Goal: Information Seeking & Learning: Compare options

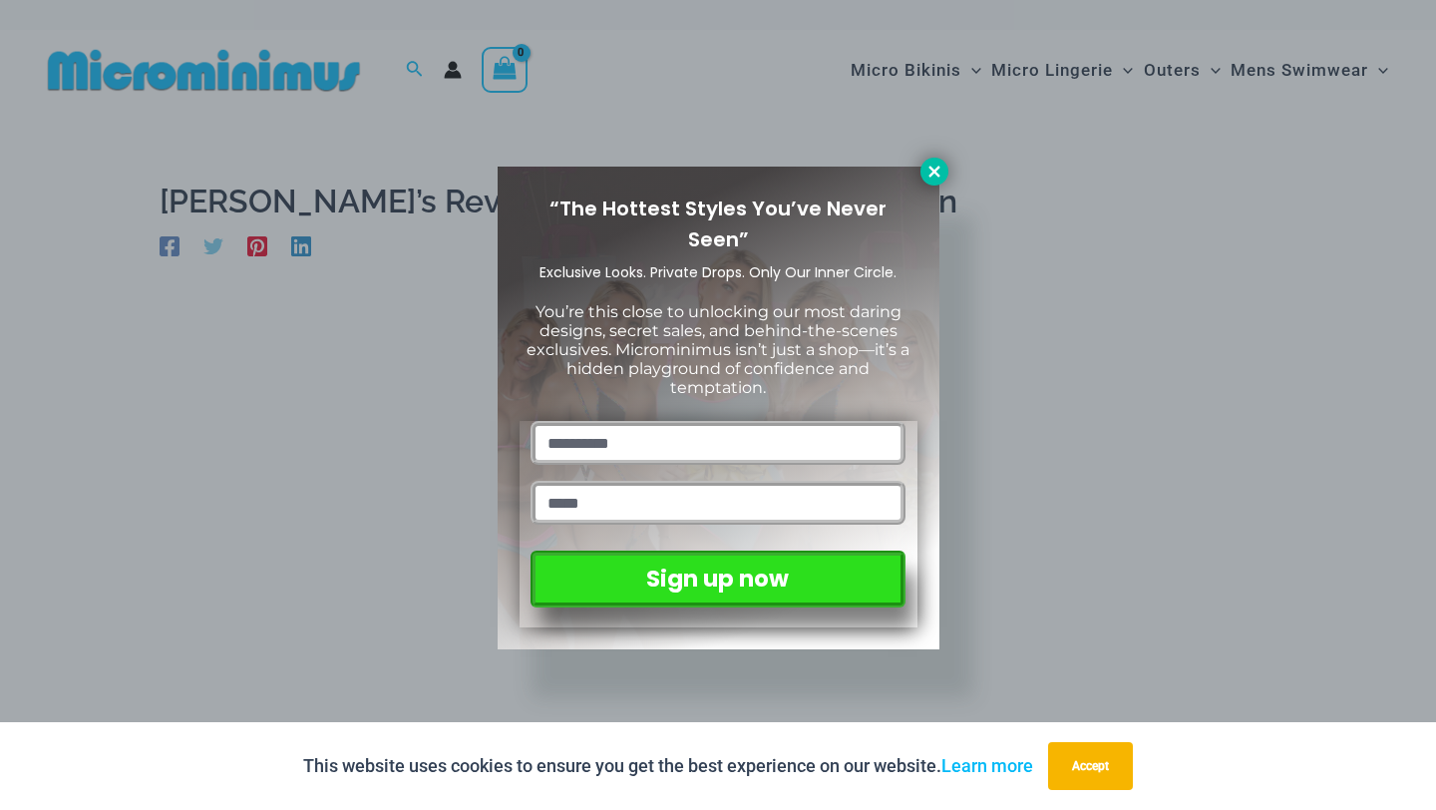
click at [939, 172] on icon at bounding box center [934, 172] width 18 height 18
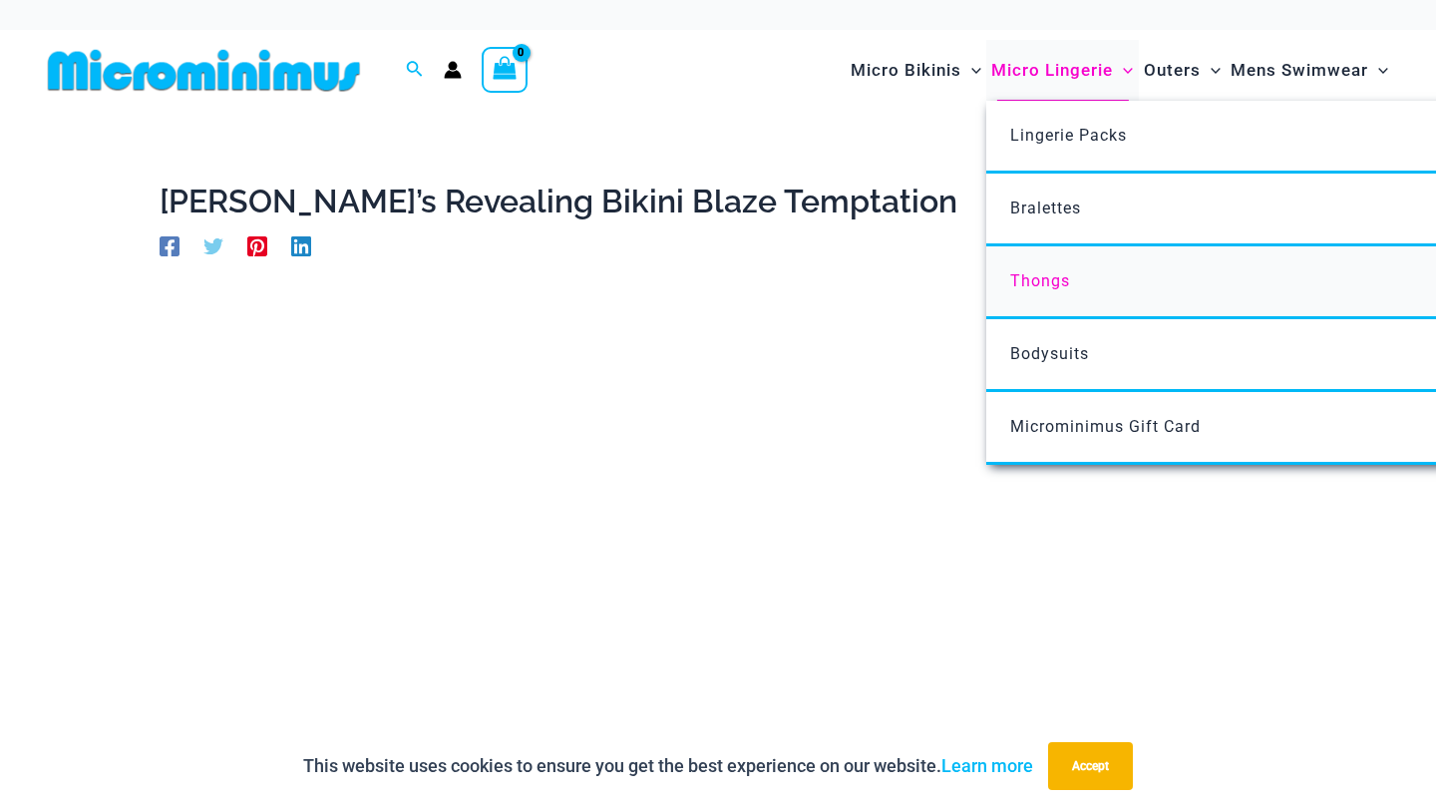
click at [1032, 285] on span "Thongs" at bounding box center [1040, 280] width 60 height 19
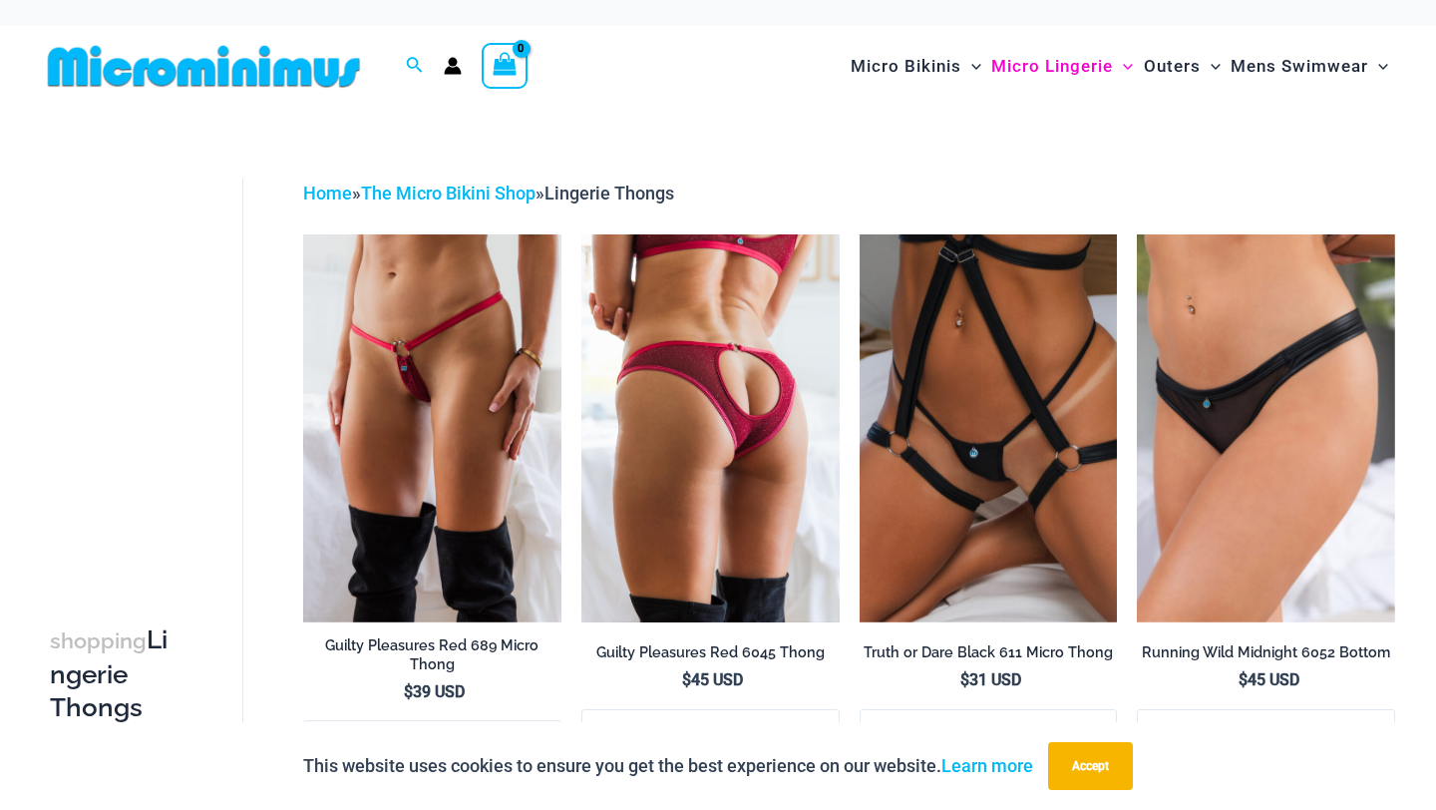
scroll to position [11, 0]
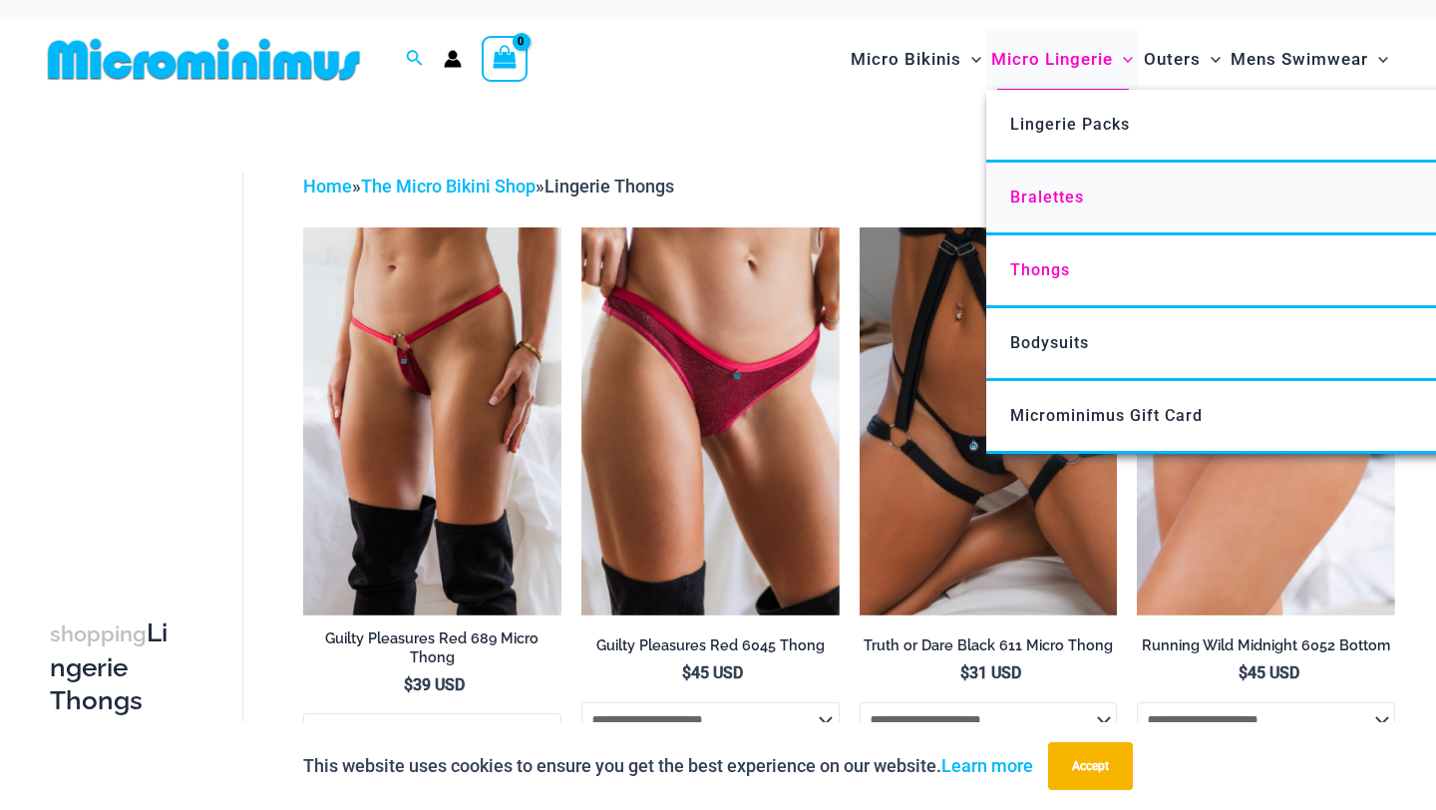
click at [1059, 185] on link "Bralettes" at bounding box center [1282, 199] width 593 height 73
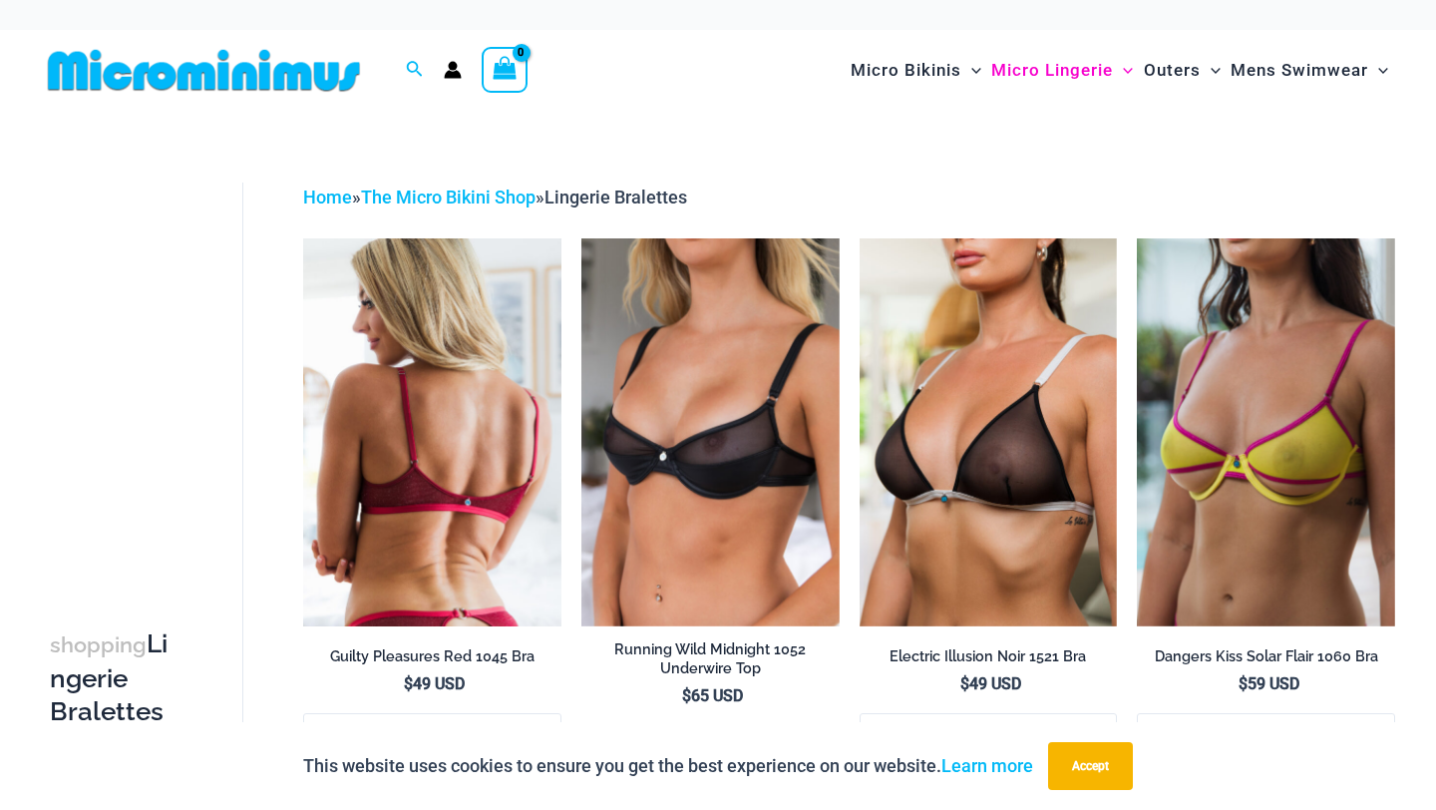
click at [479, 313] on img at bounding box center [432, 431] width 258 height 387
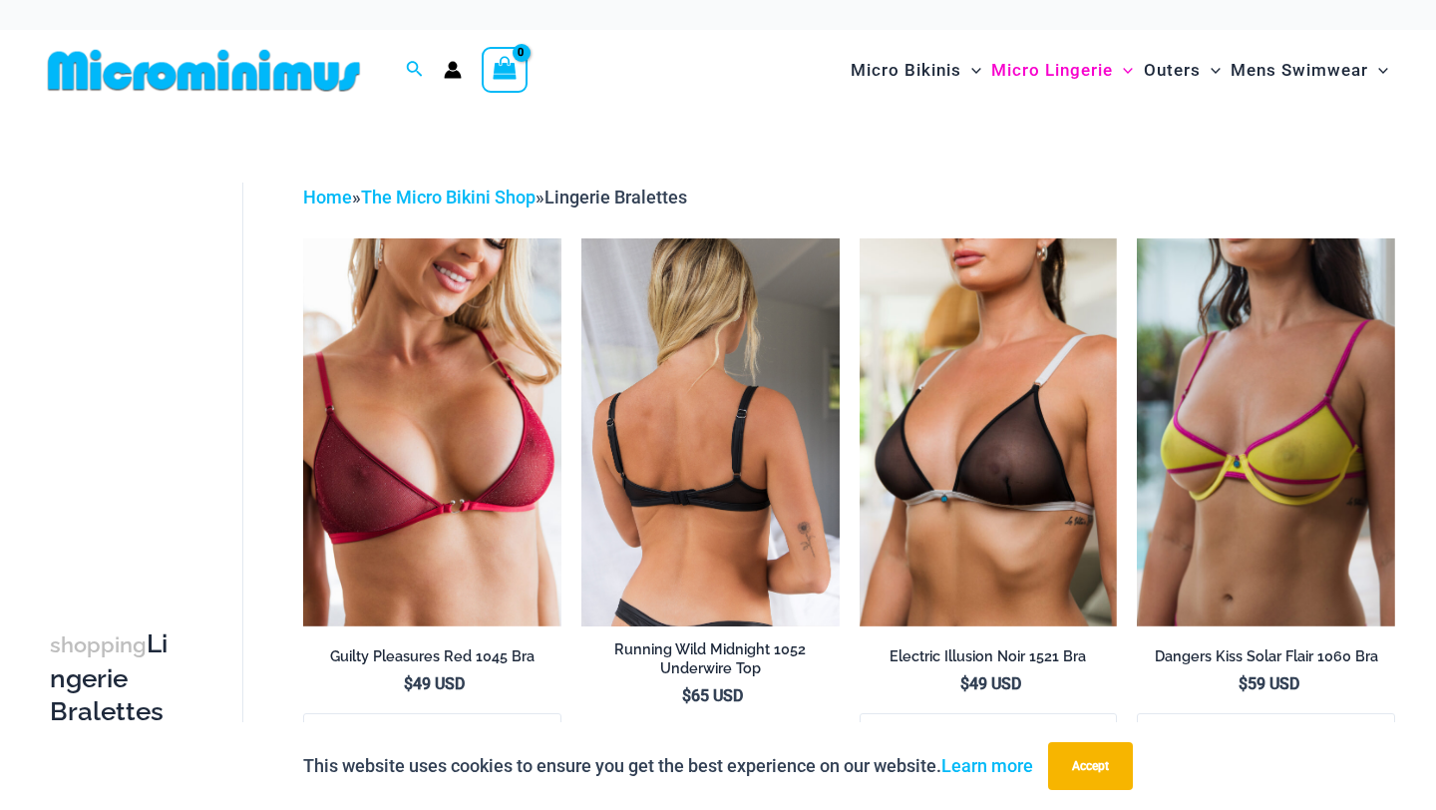
click at [713, 332] on img at bounding box center [710, 431] width 258 height 387
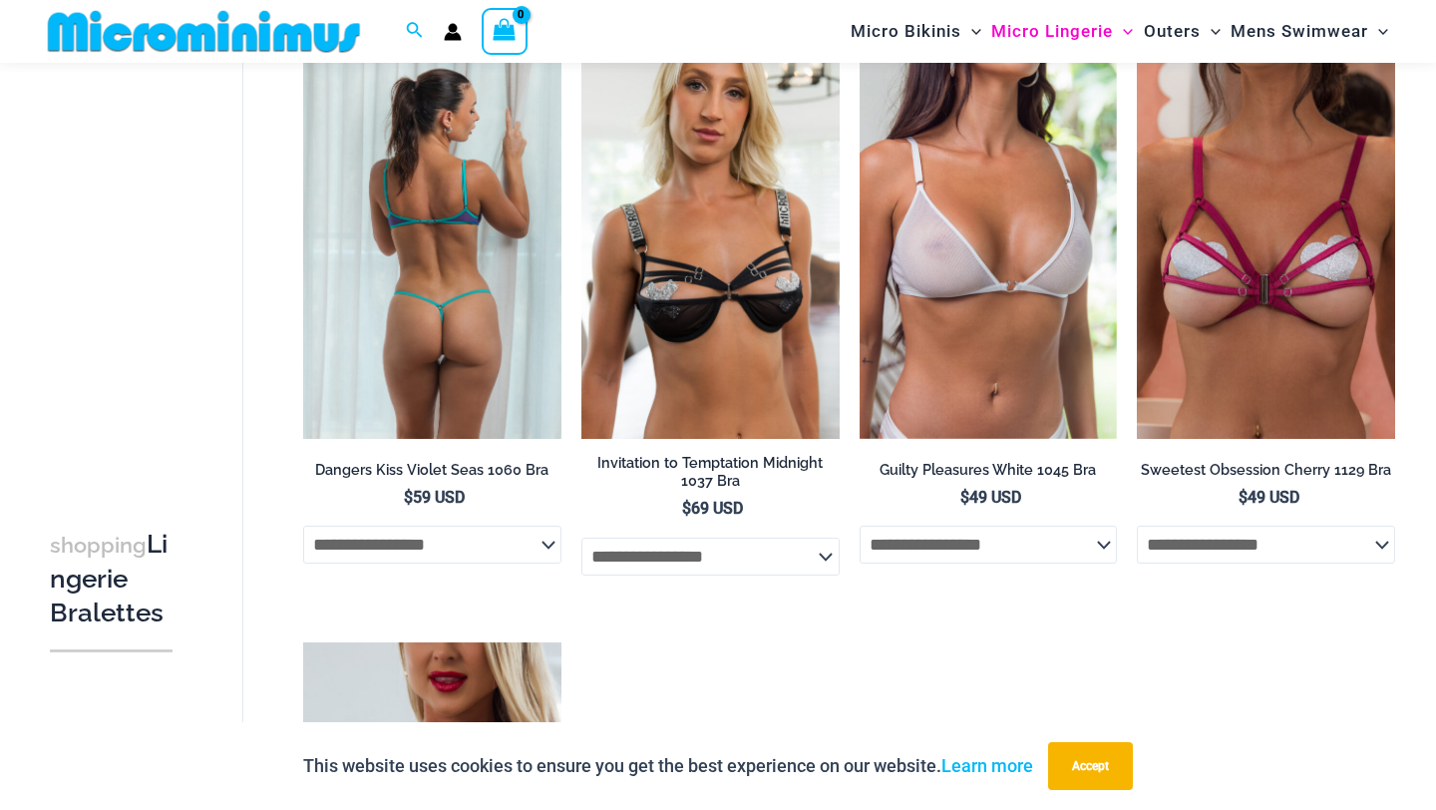
scroll to position [799, 0]
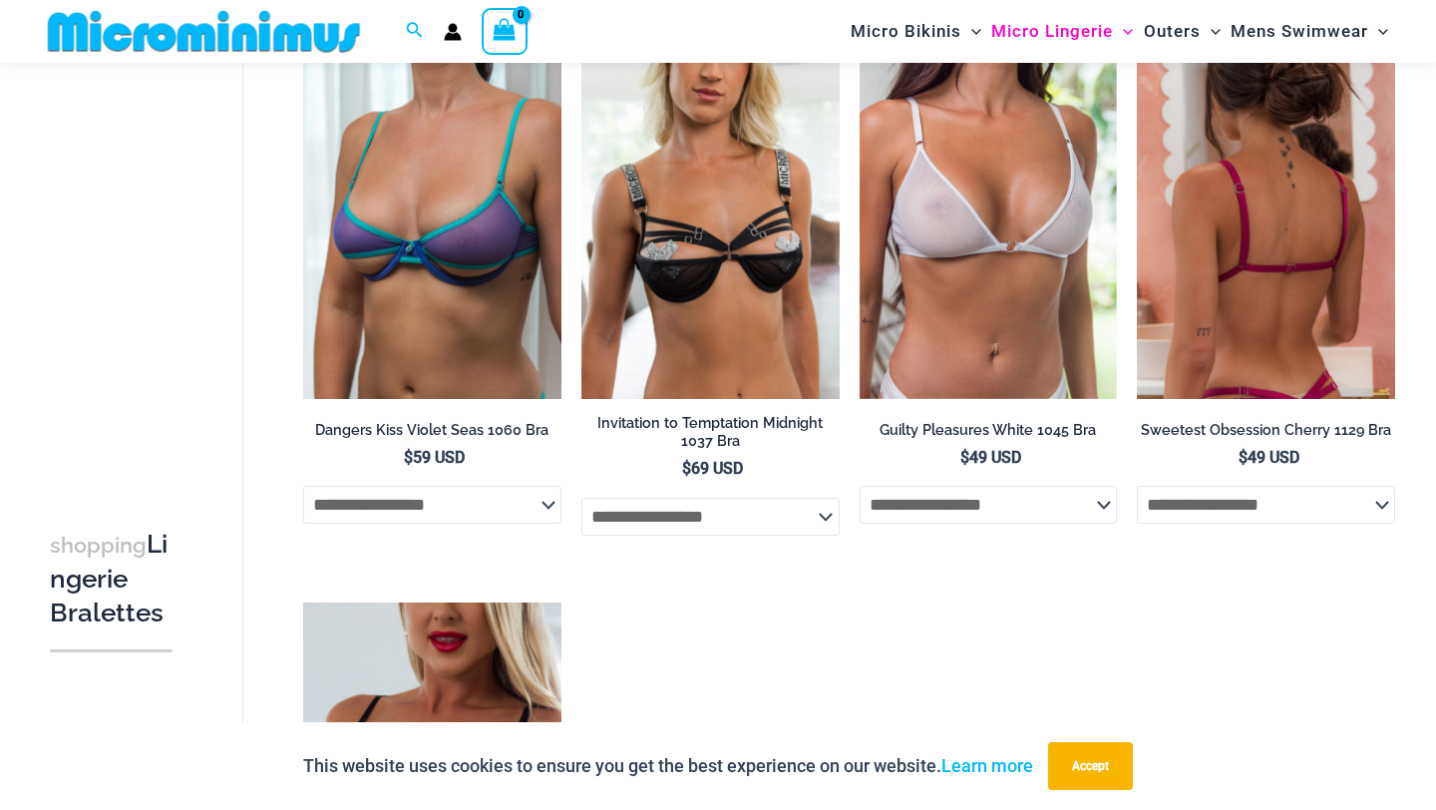
click at [1197, 306] on img at bounding box center [1266, 205] width 258 height 387
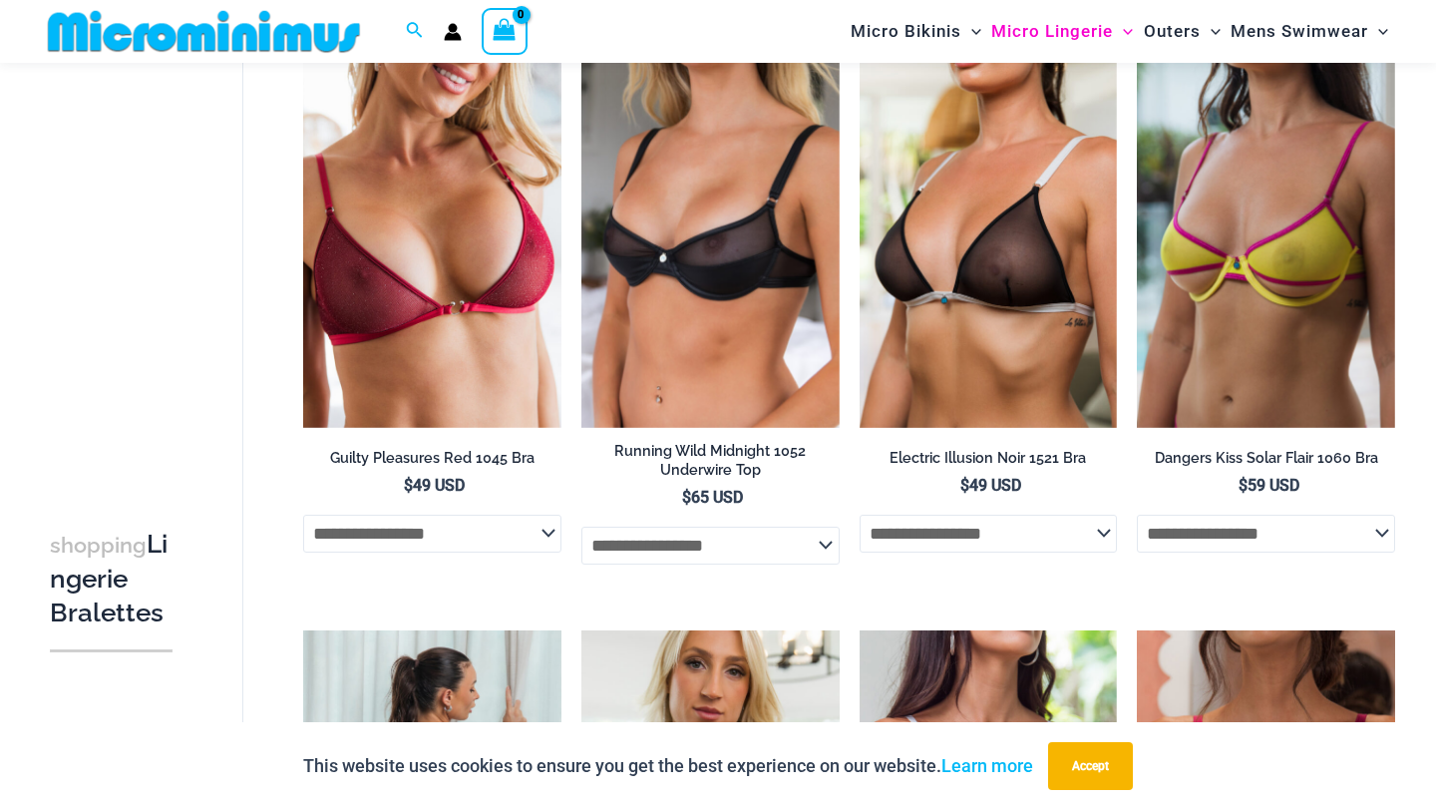
scroll to position [0, 0]
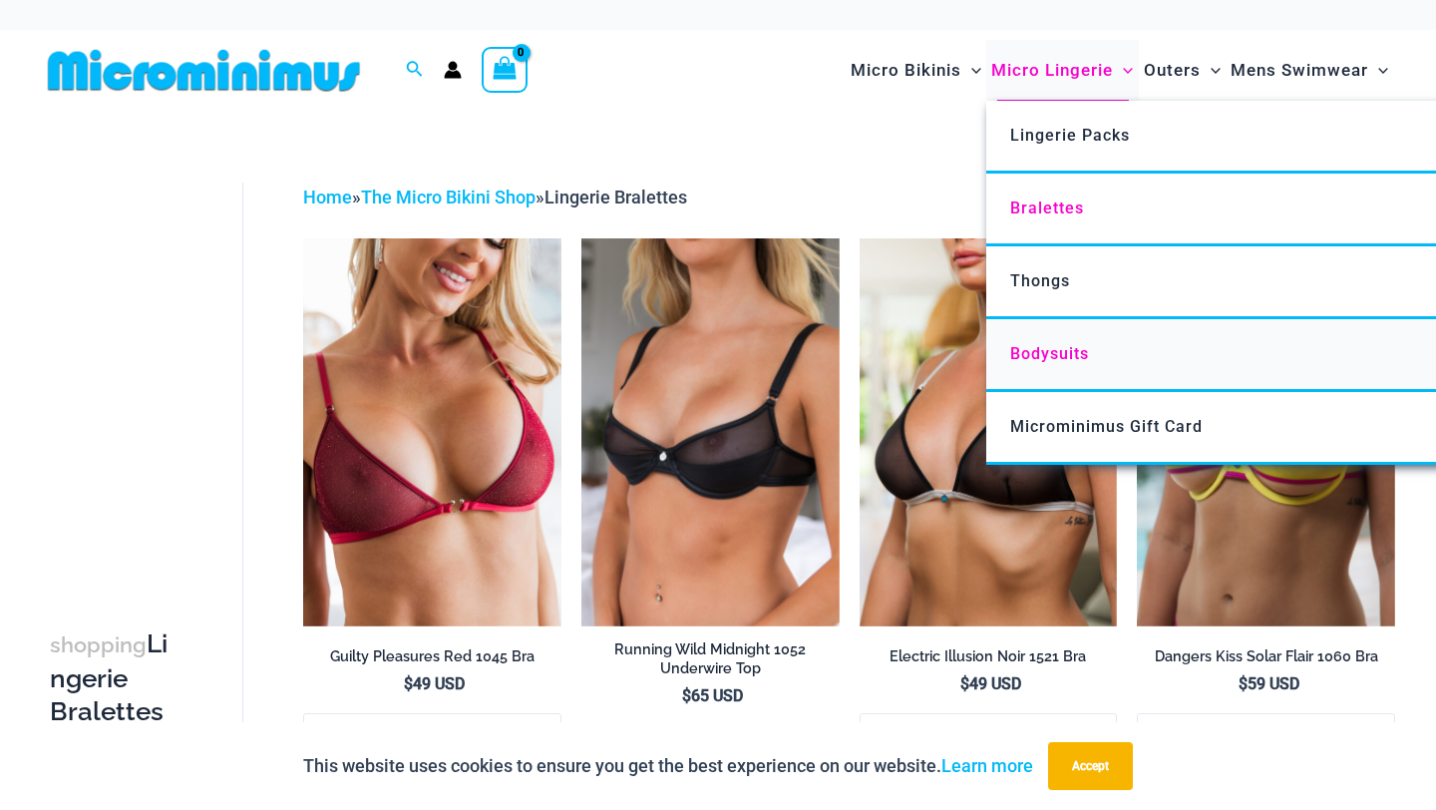
click at [1052, 355] on span "Bodysuits" at bounding box center [1049, 353] width 79 height 19
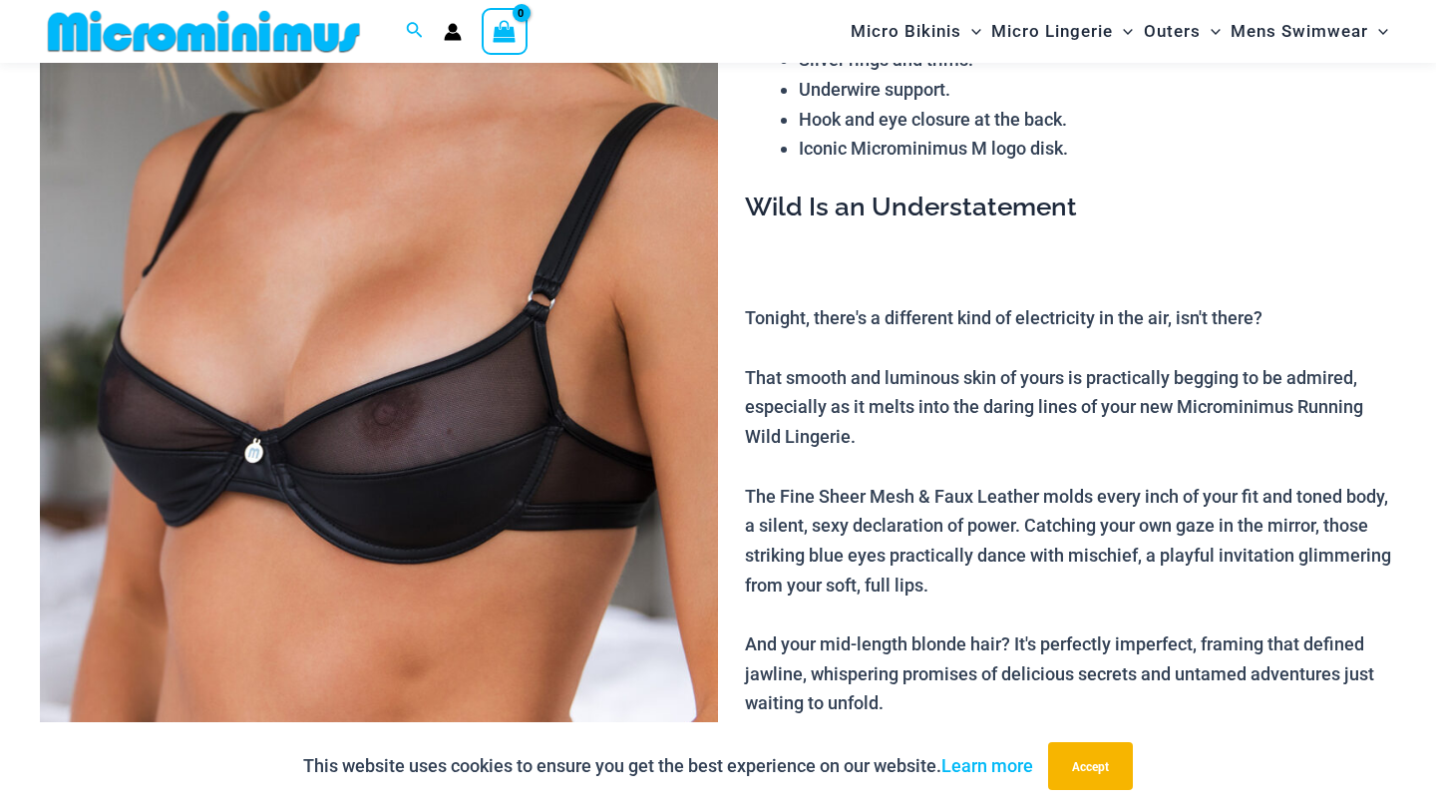
scroll to position [305, 0]
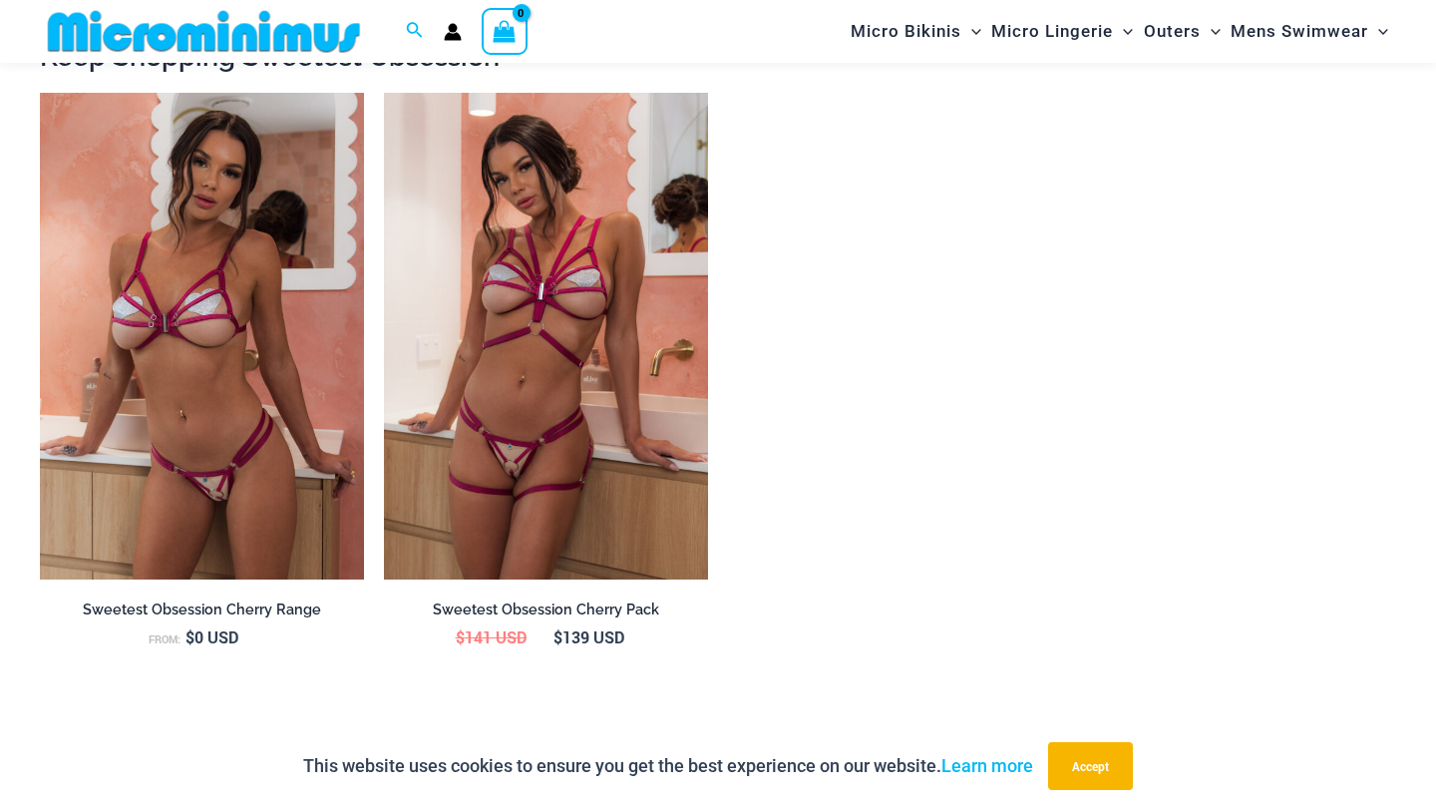
scroll to position [1869, 0]
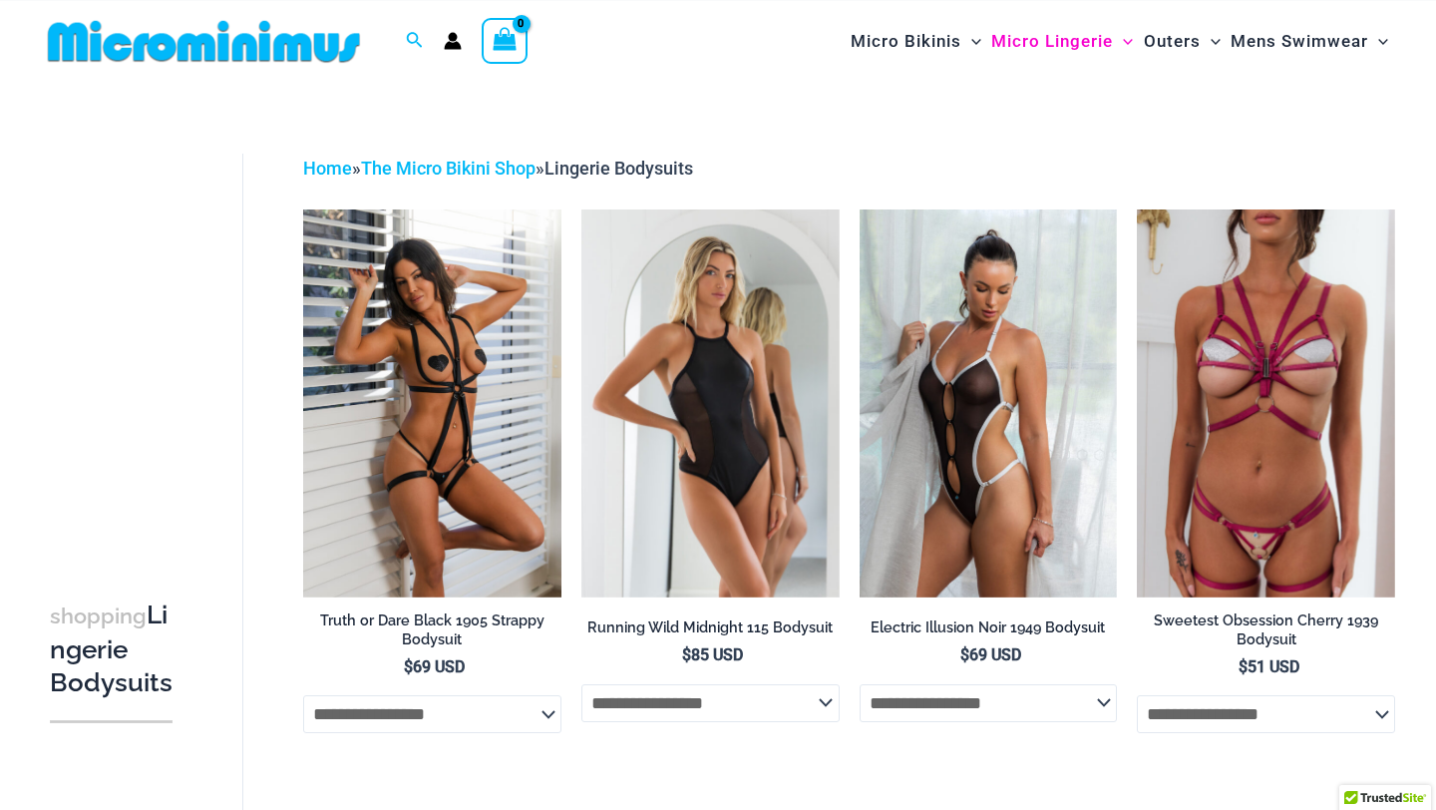
scroll to position [34, 0]
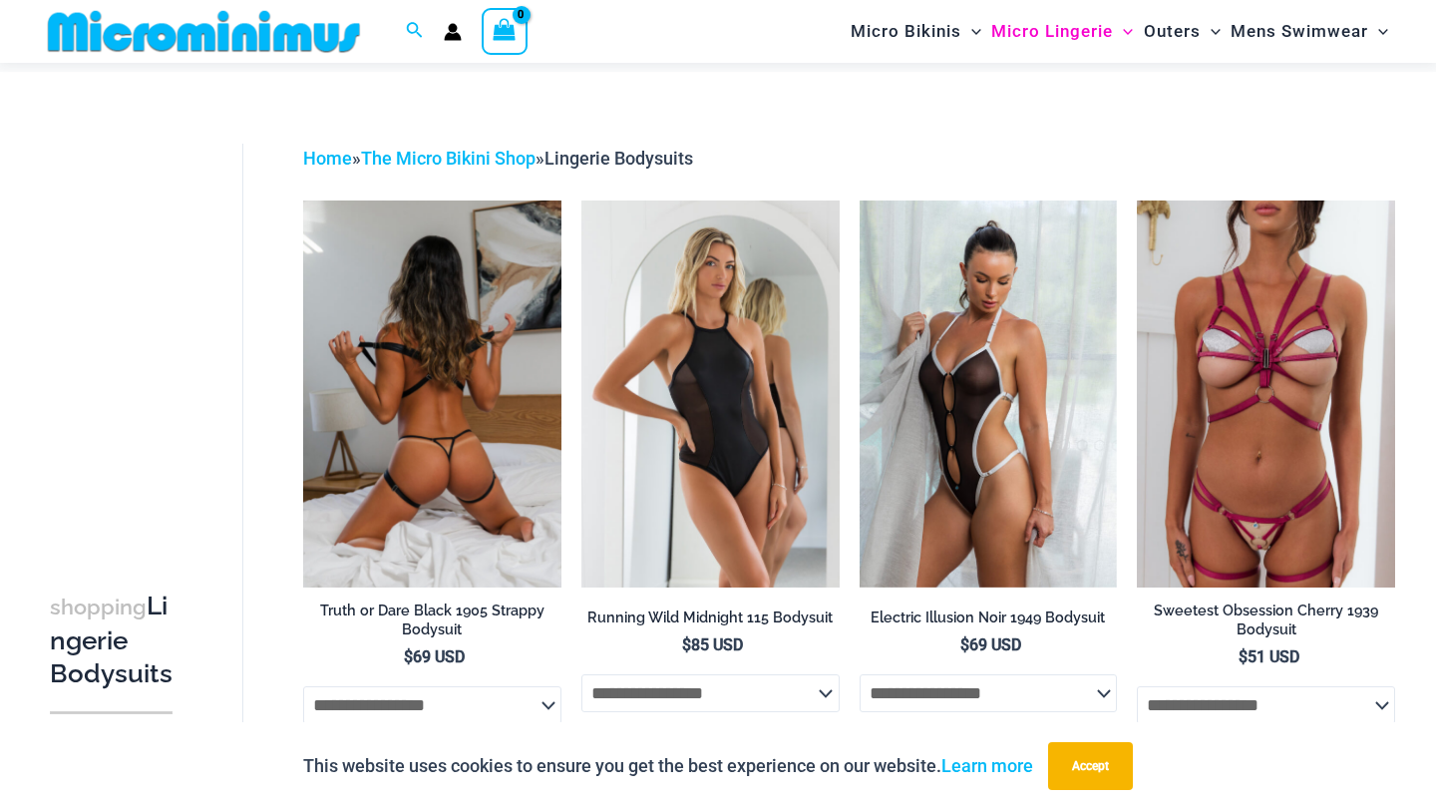
click at [468, 323] on img at bounding box center [432, 393] width 258 height 387
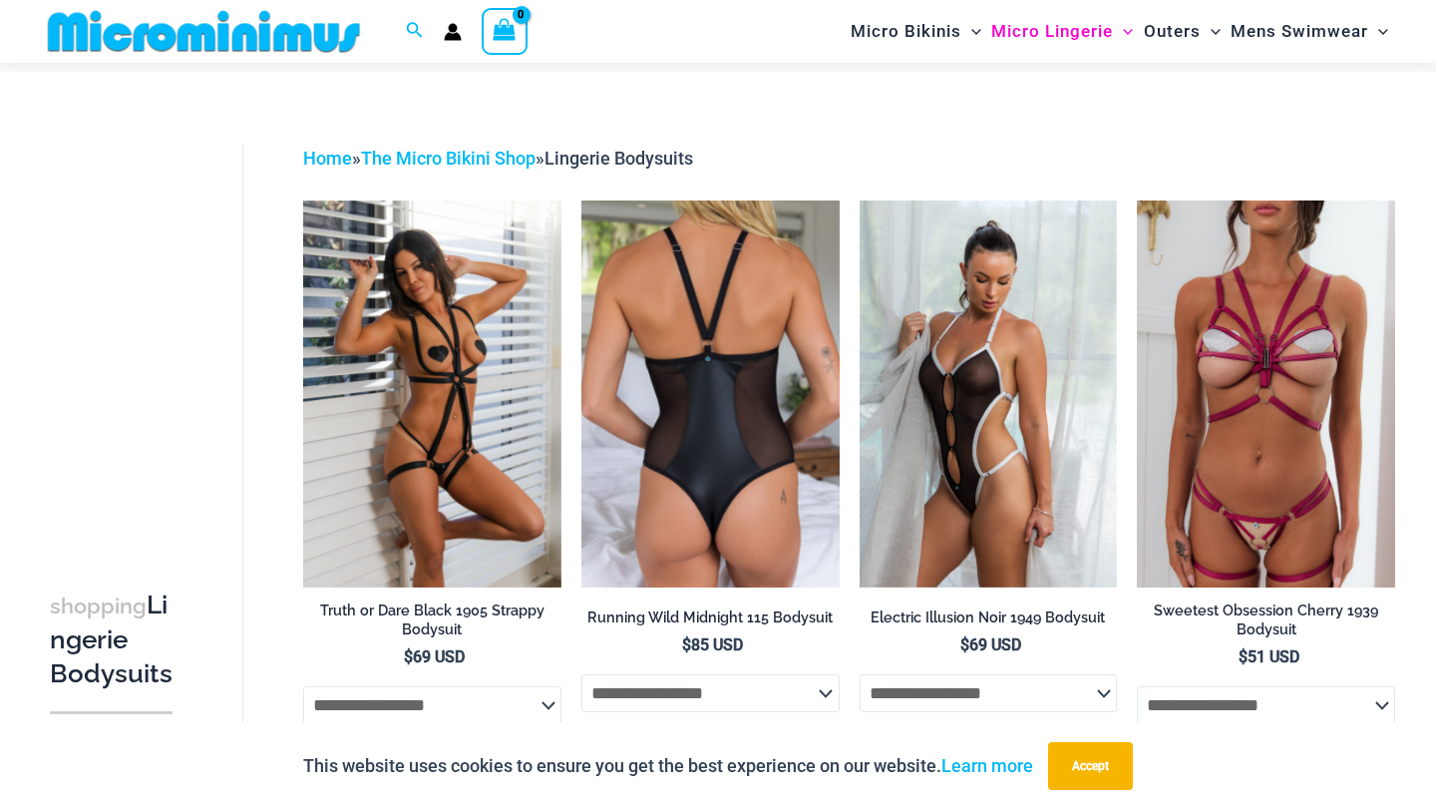
click at [622, 220] on img at bounding box center [710, 393] width 258 height 387
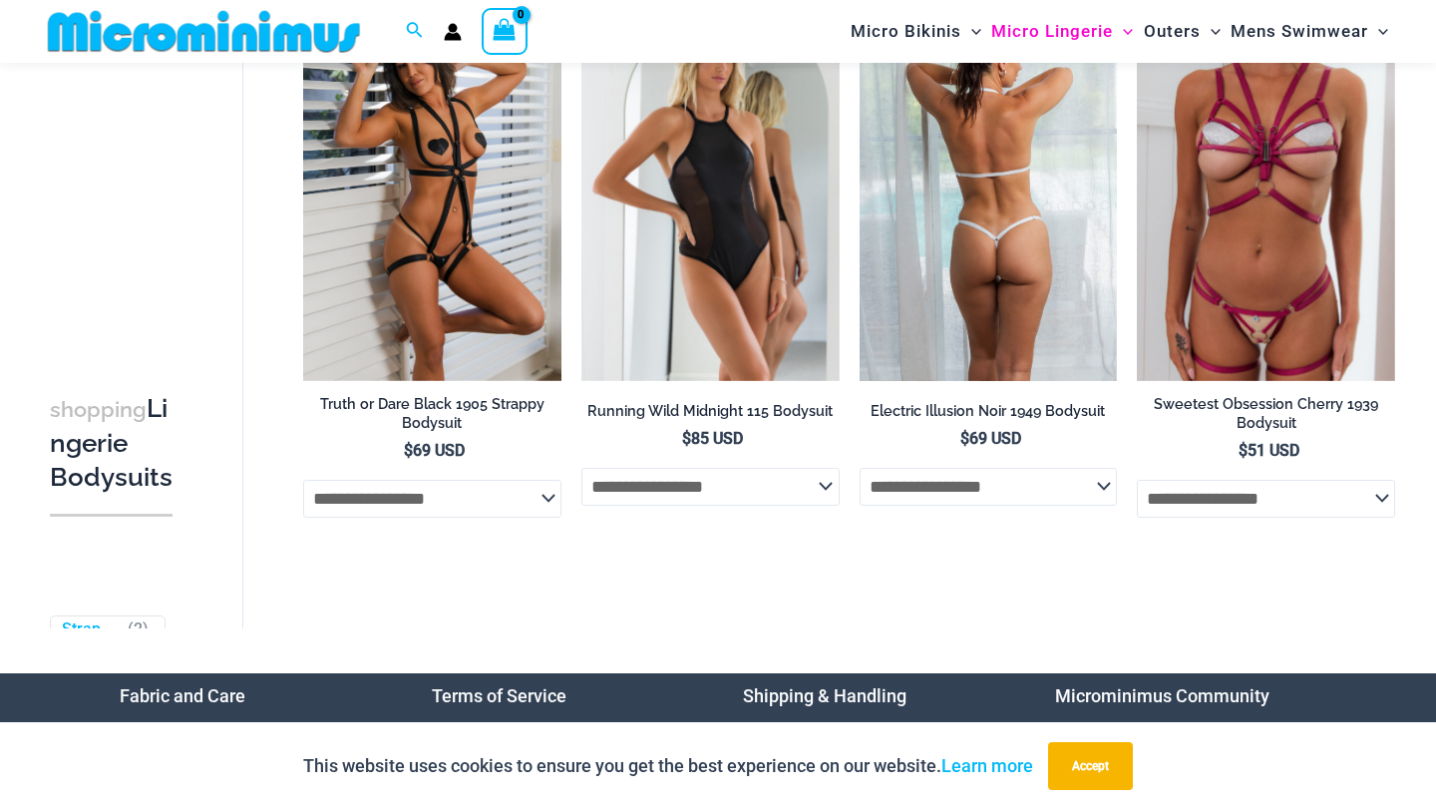
scroll to position [0, 0]
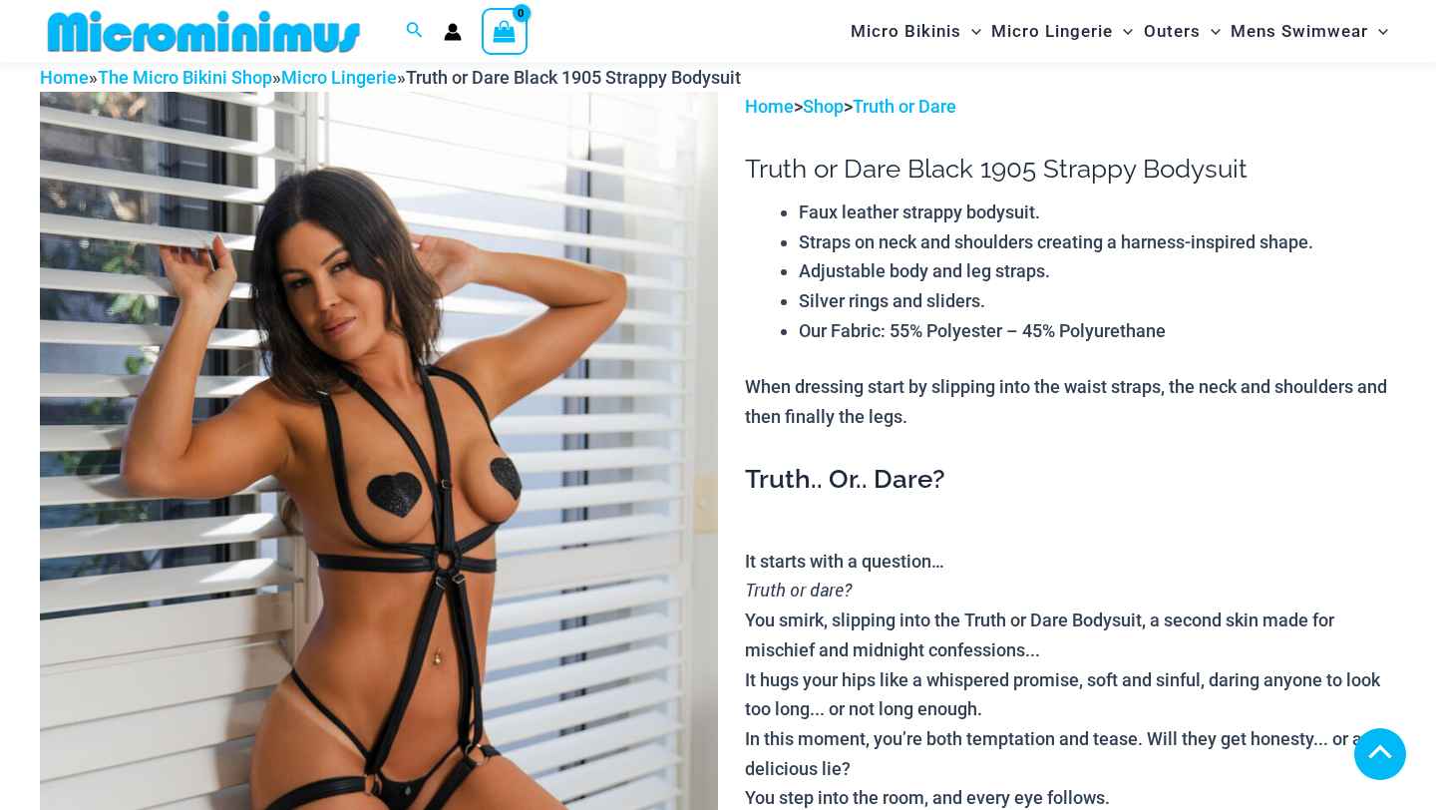
scroll to position [358, 0]
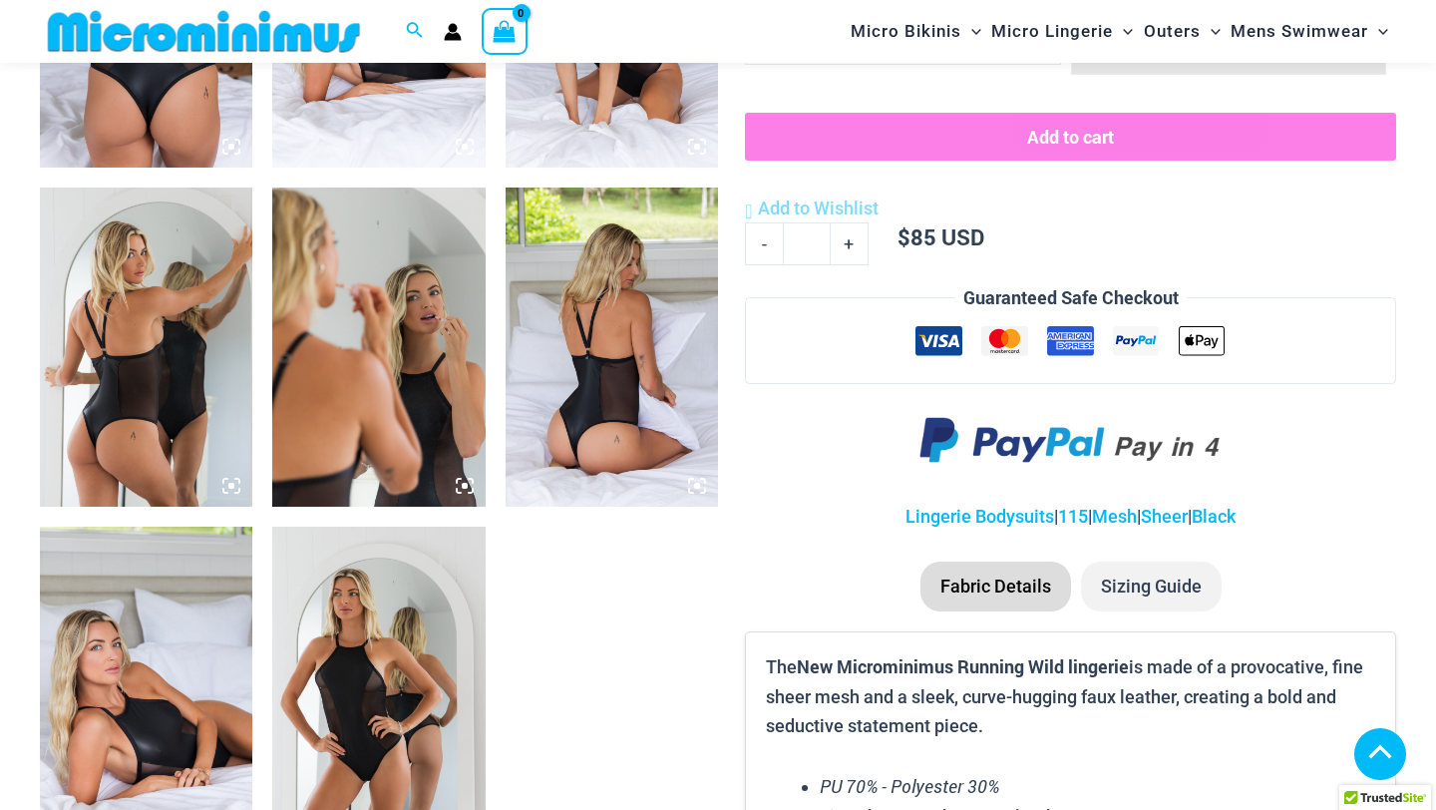
scroll to position [1044, 0]
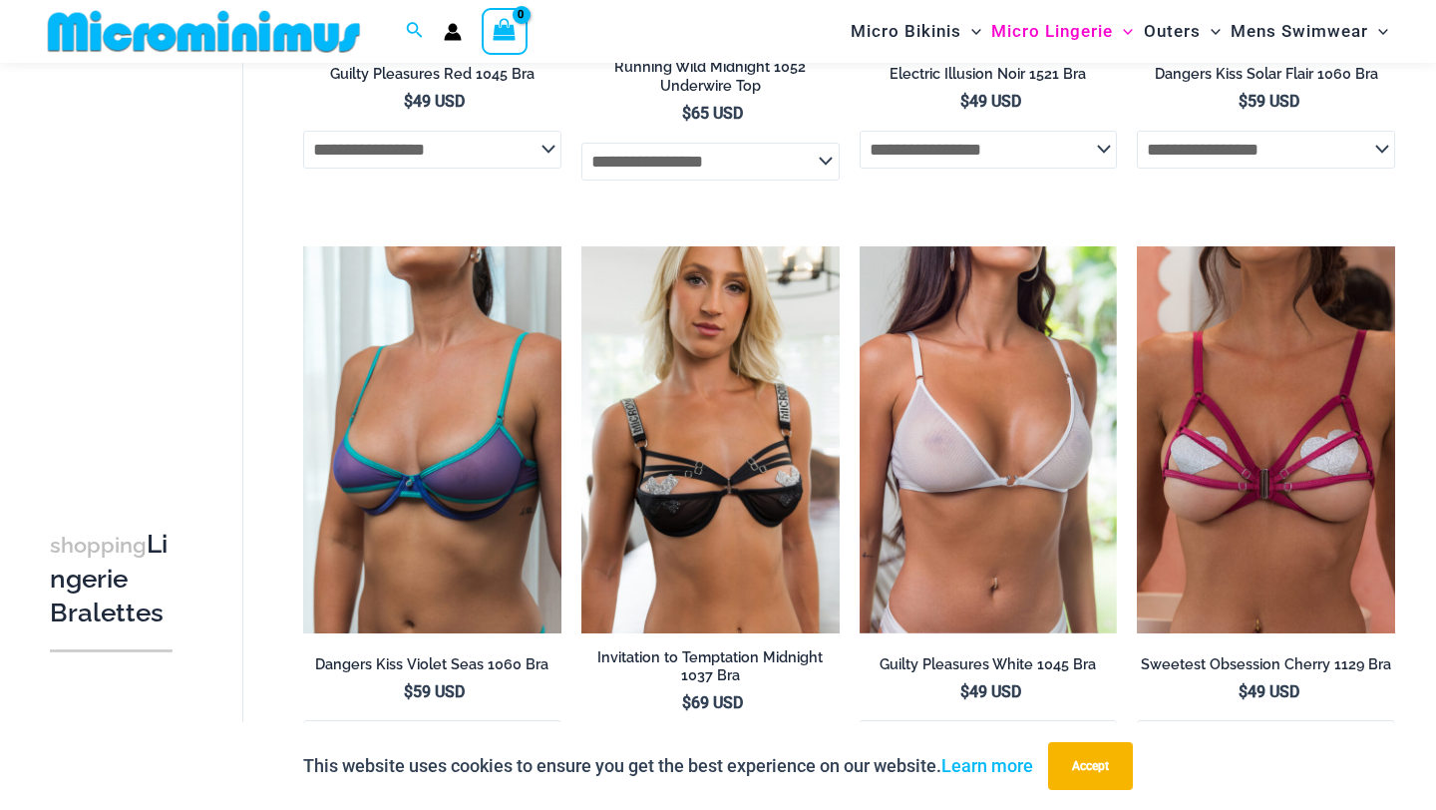
scroll to position [572, 0]
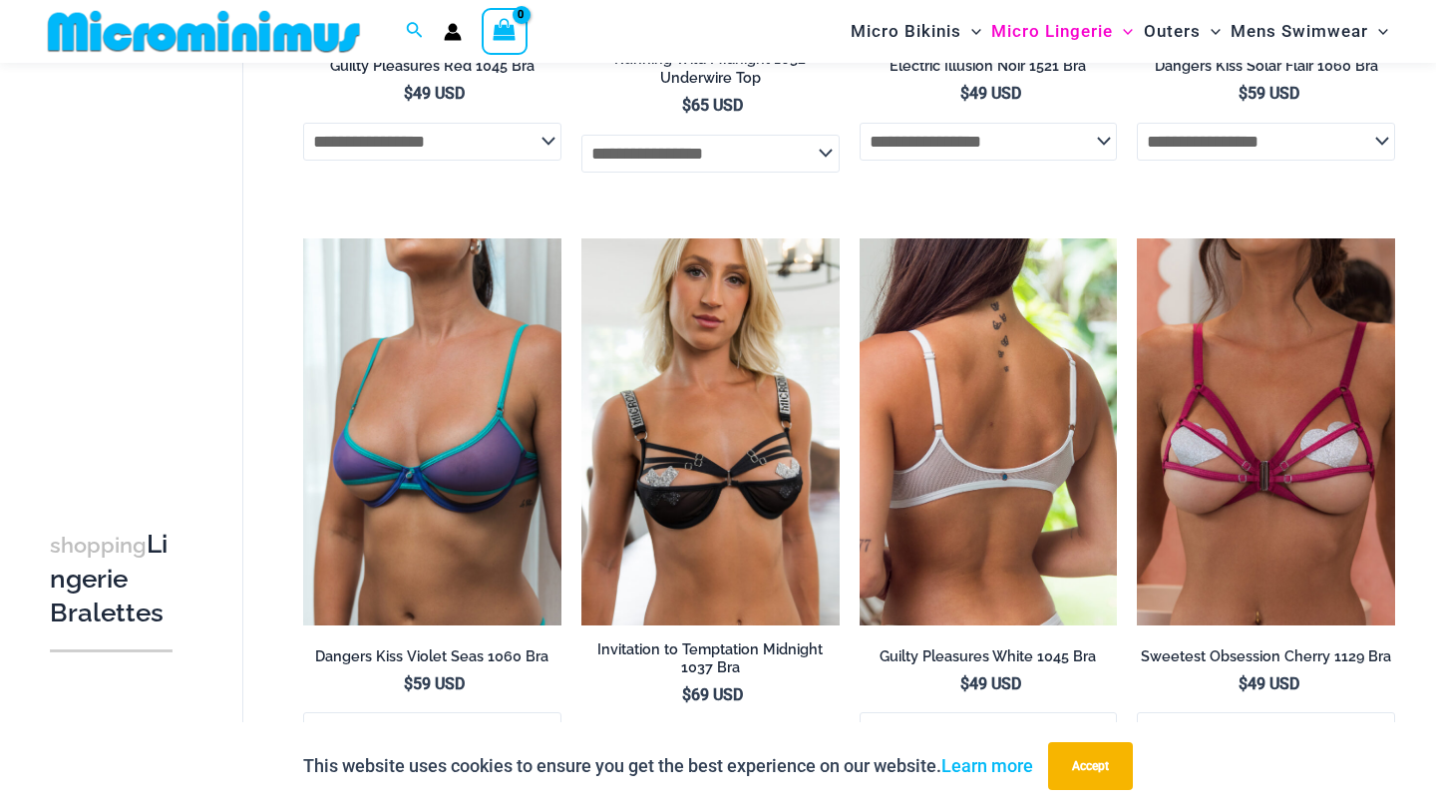
click at [1036, 397] on img at bounding box center [988, 431] width 258 height 387
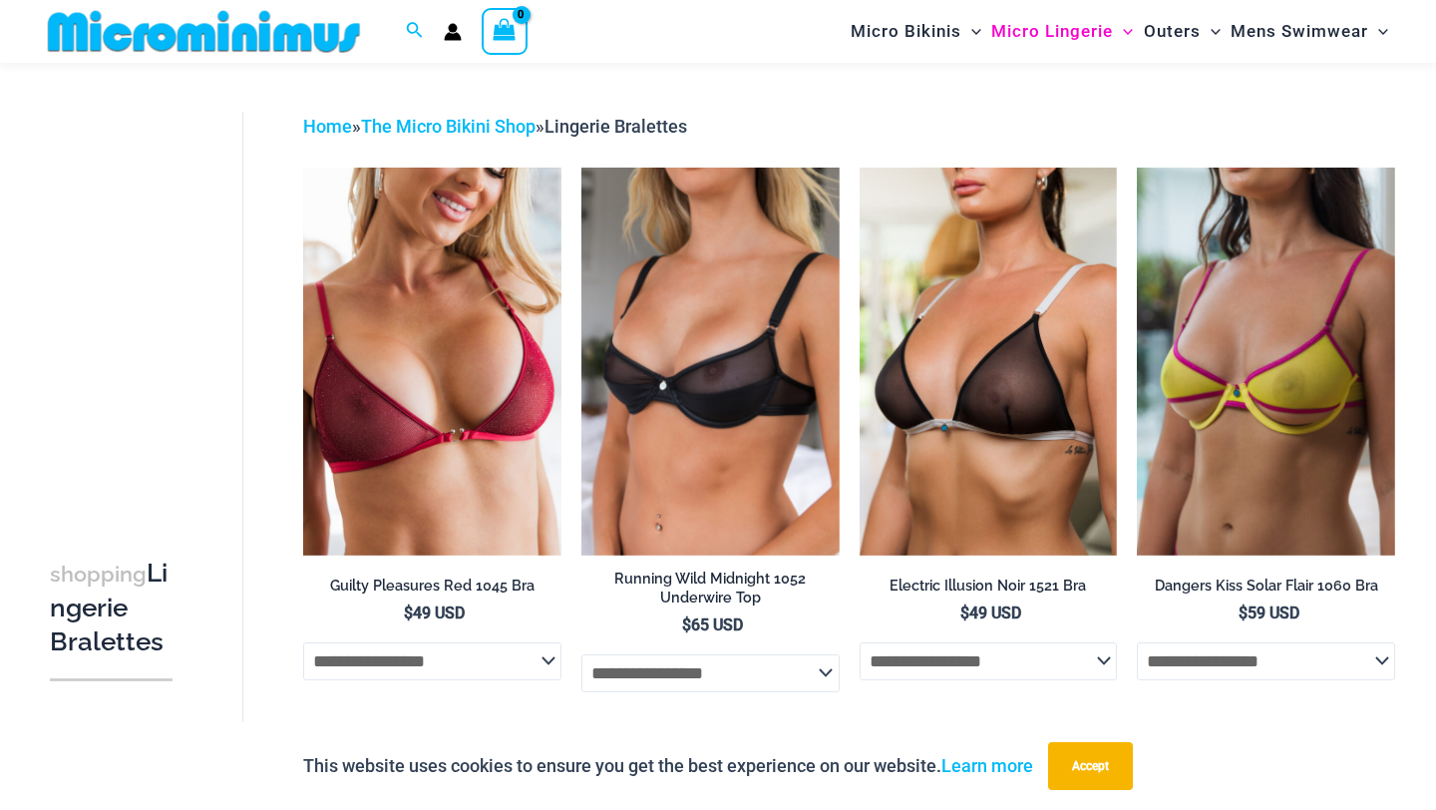
scroll to position [0, 0]
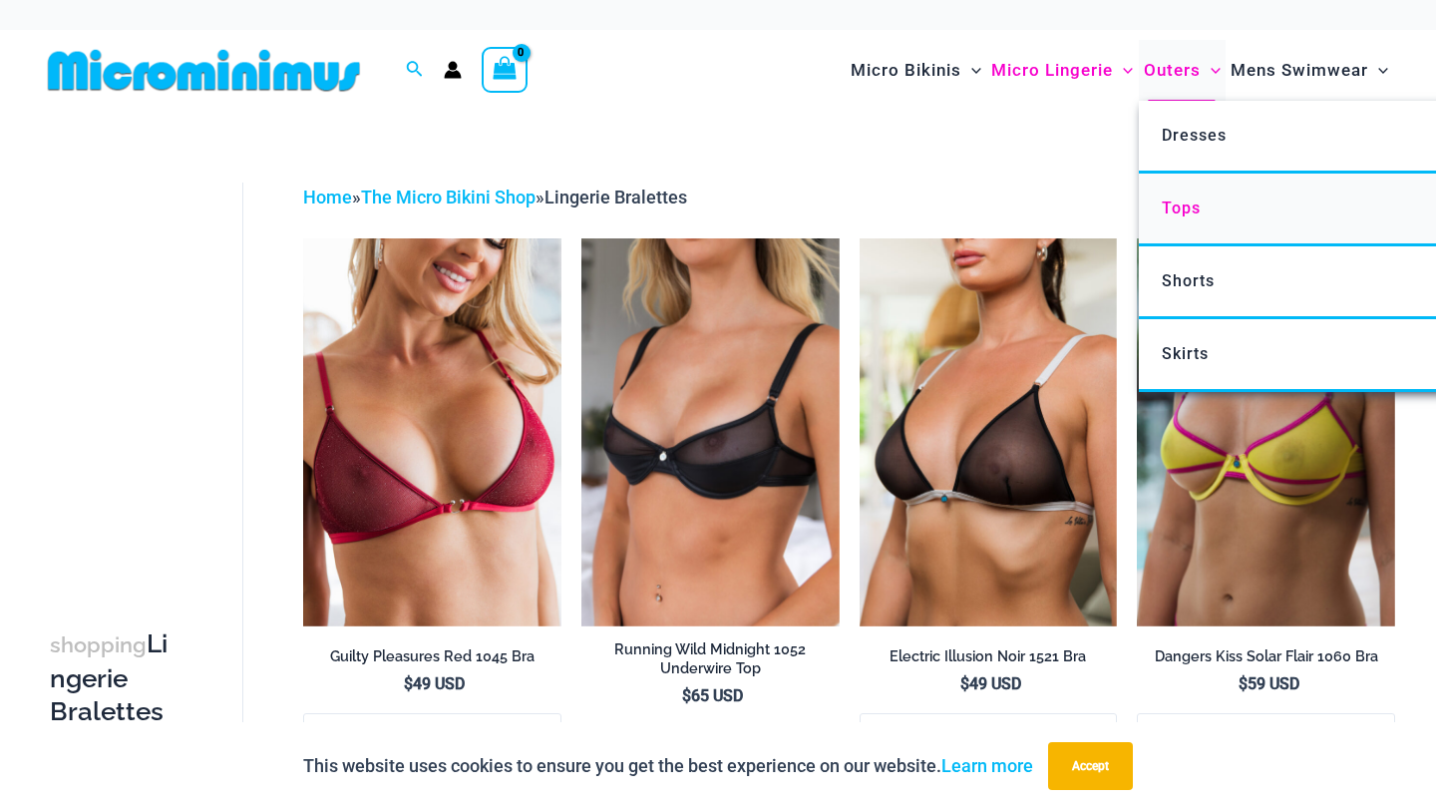
click at [1189, 204] on span "Tops" at bounding box center [1181, 207] width 39 height 19
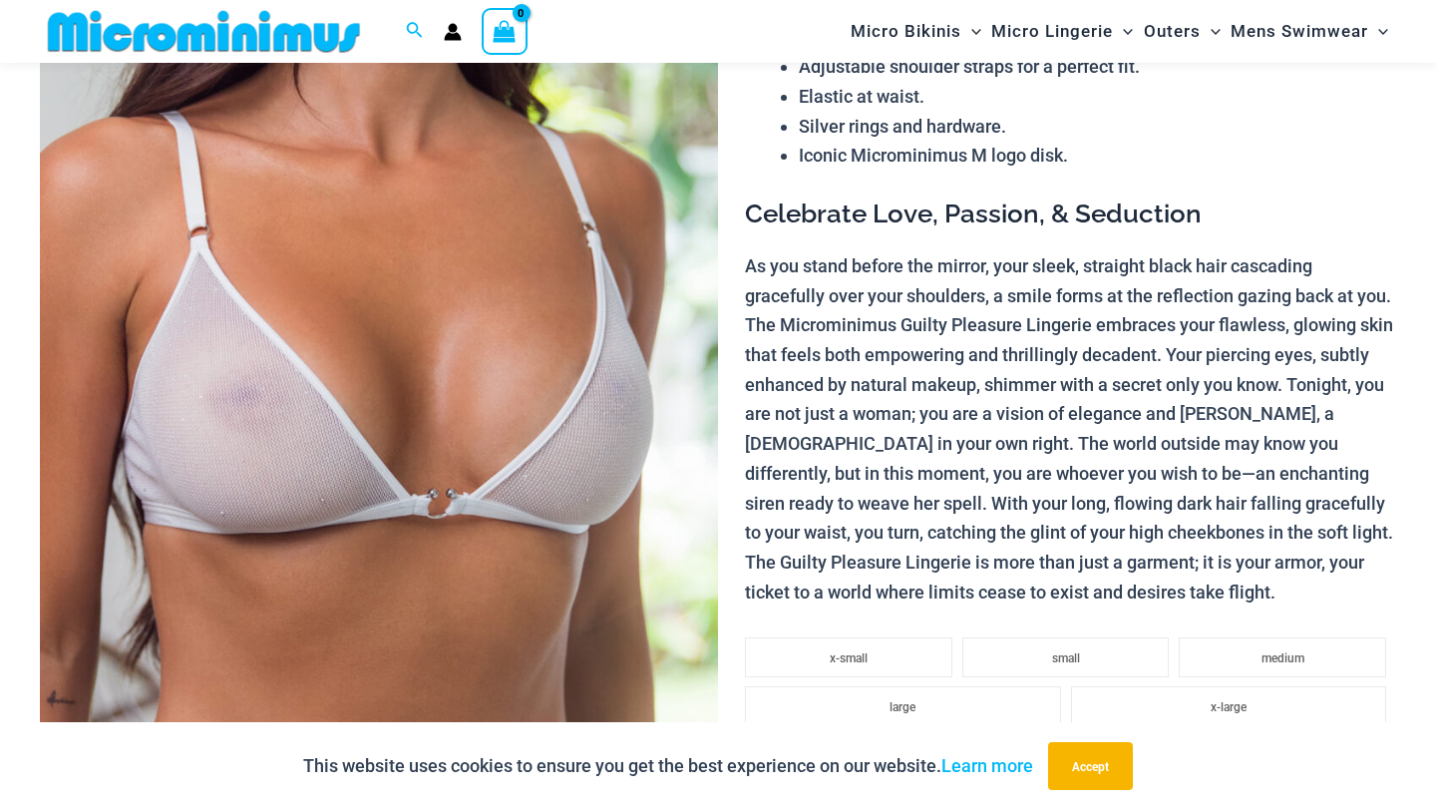
scroll to position [286, 0]
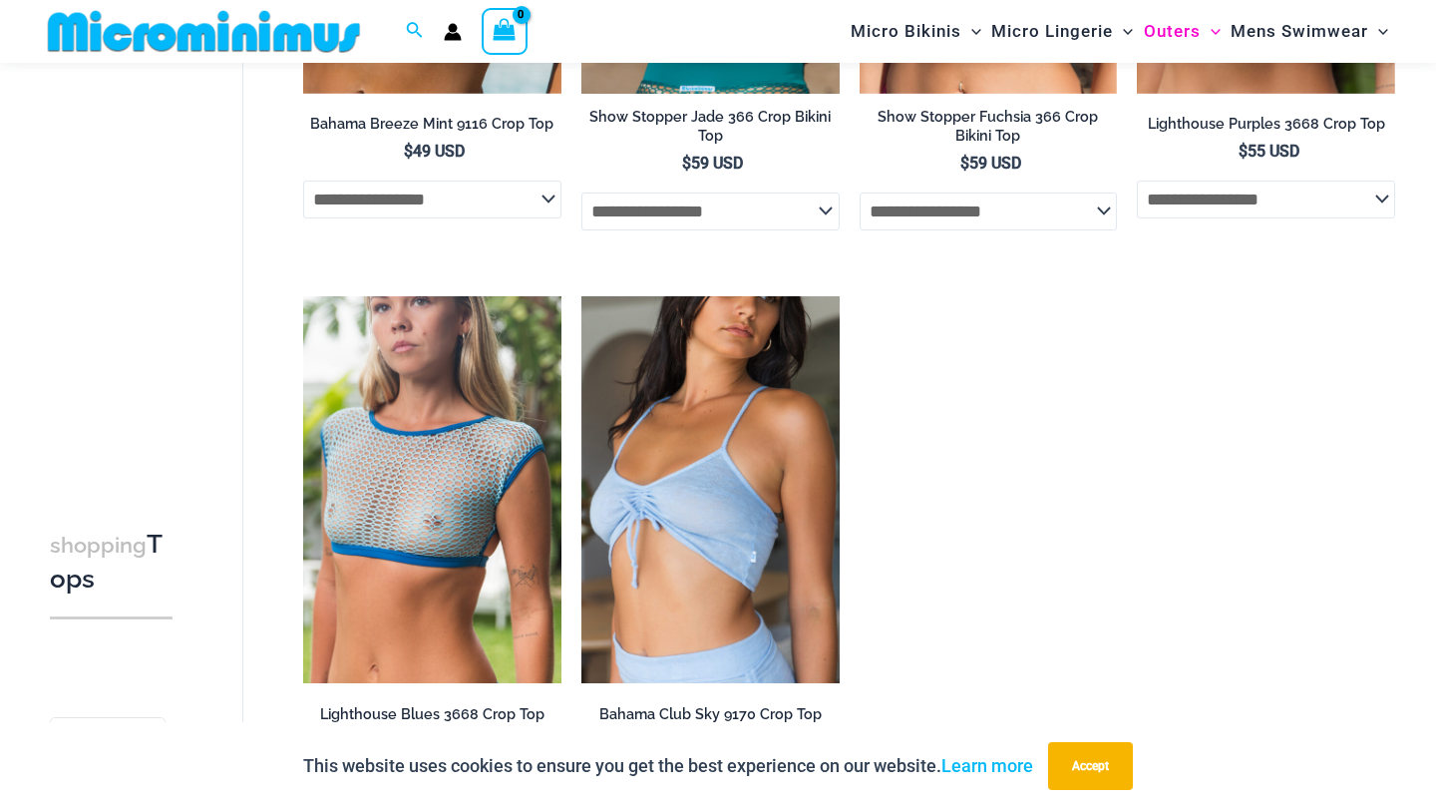
scroll to position [347, 0]
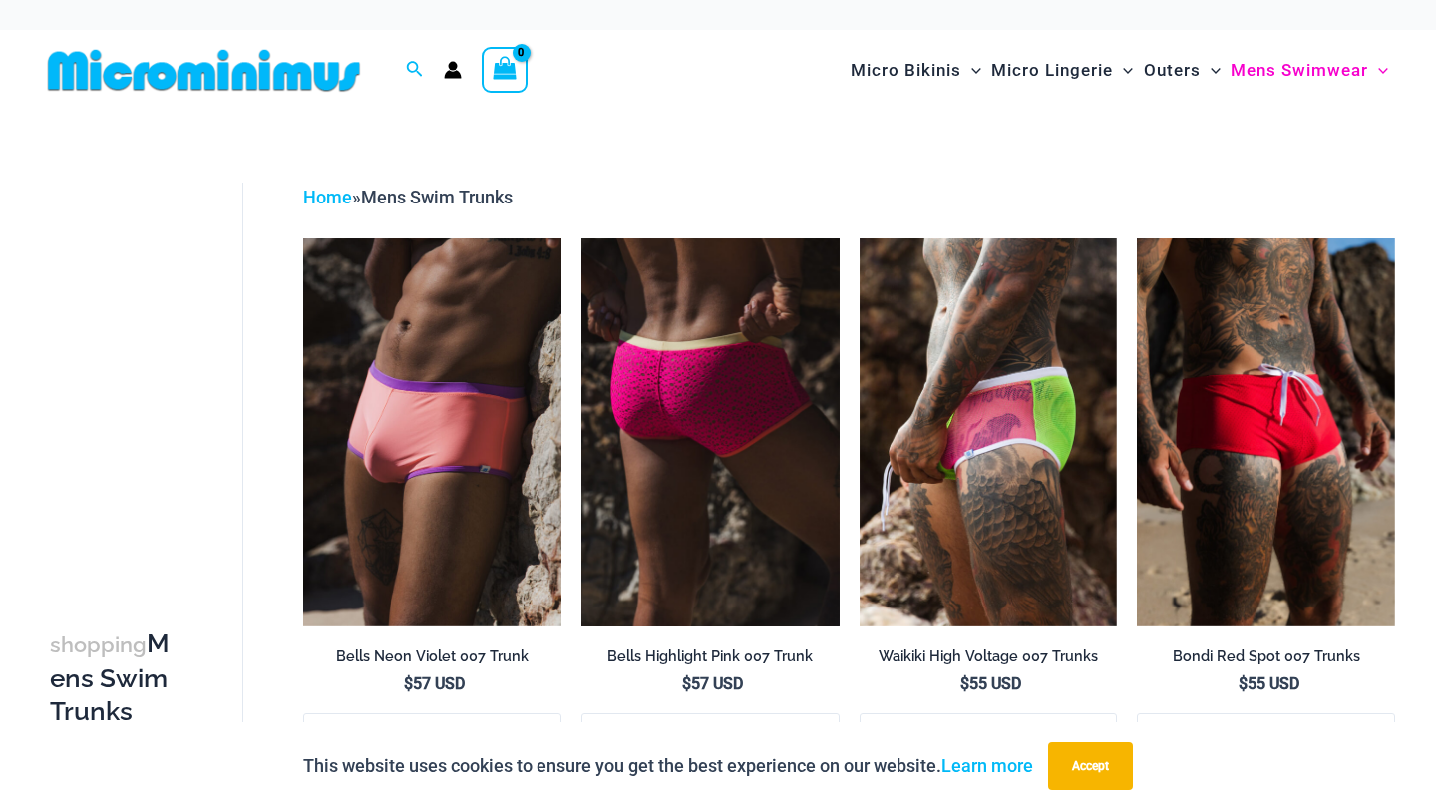
click at [696, 410] on img at bounding box center [710, 431] width 258 height 387
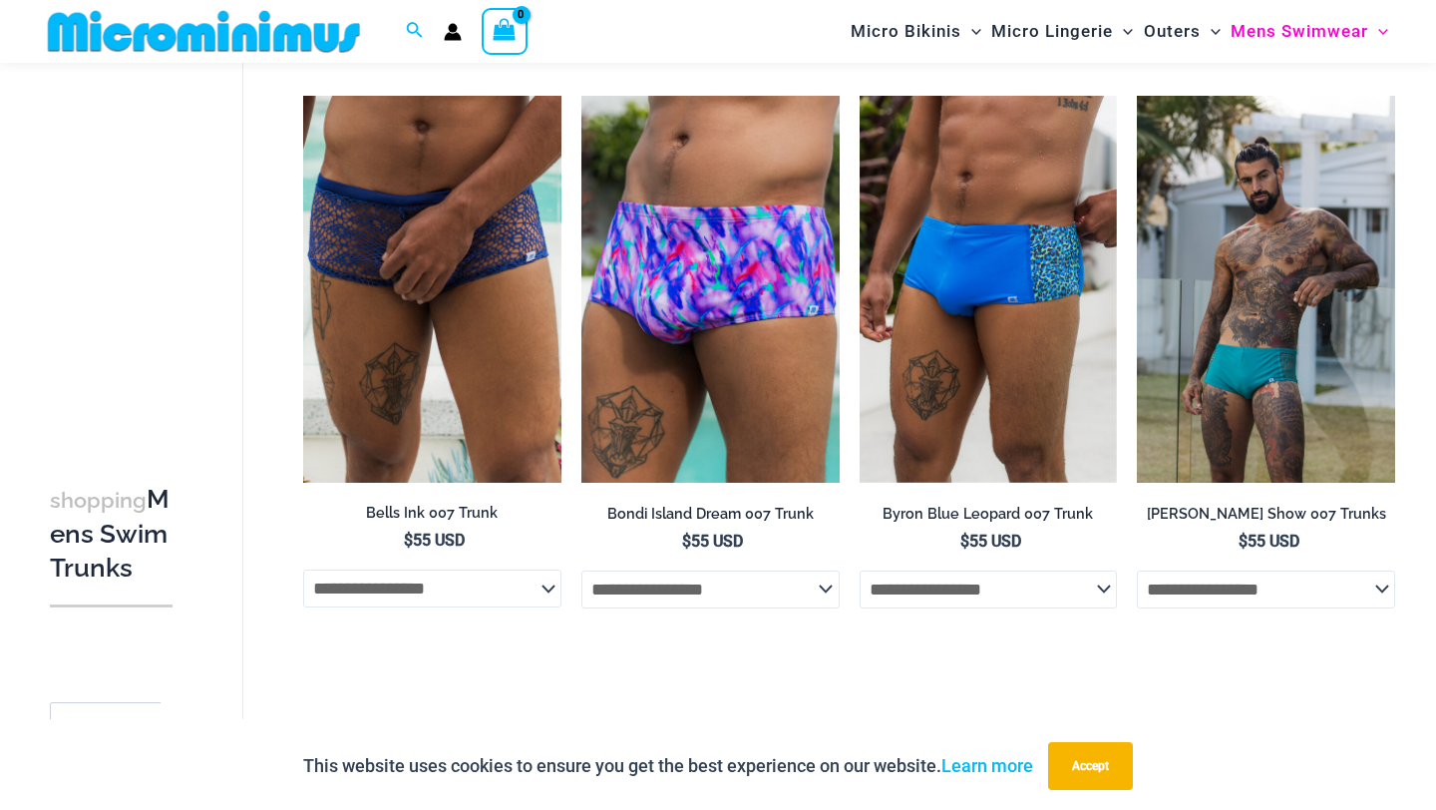
scroll to position [1279, 0]
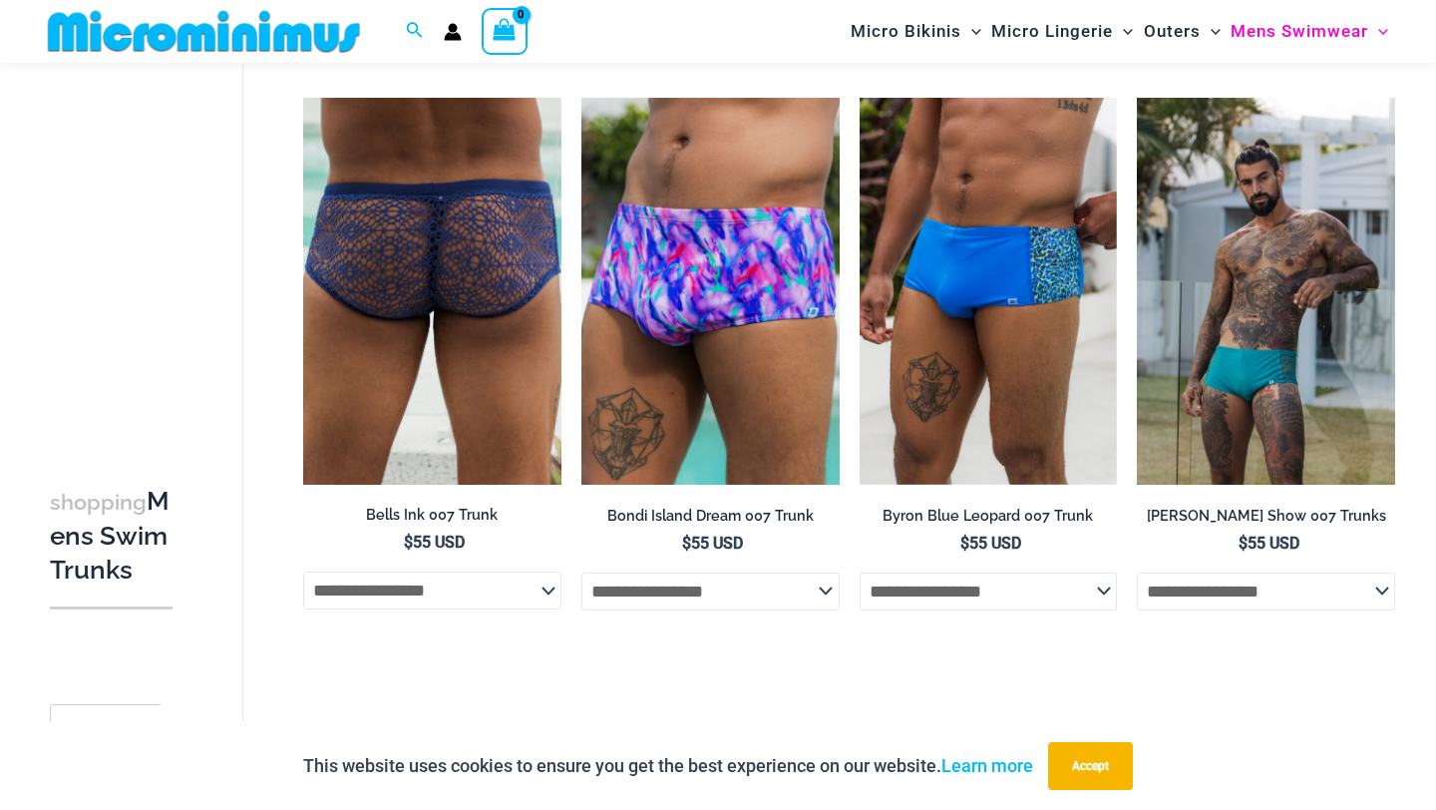
click at [475, 321] on img at bounding box center [432, 291] width 258 height 387
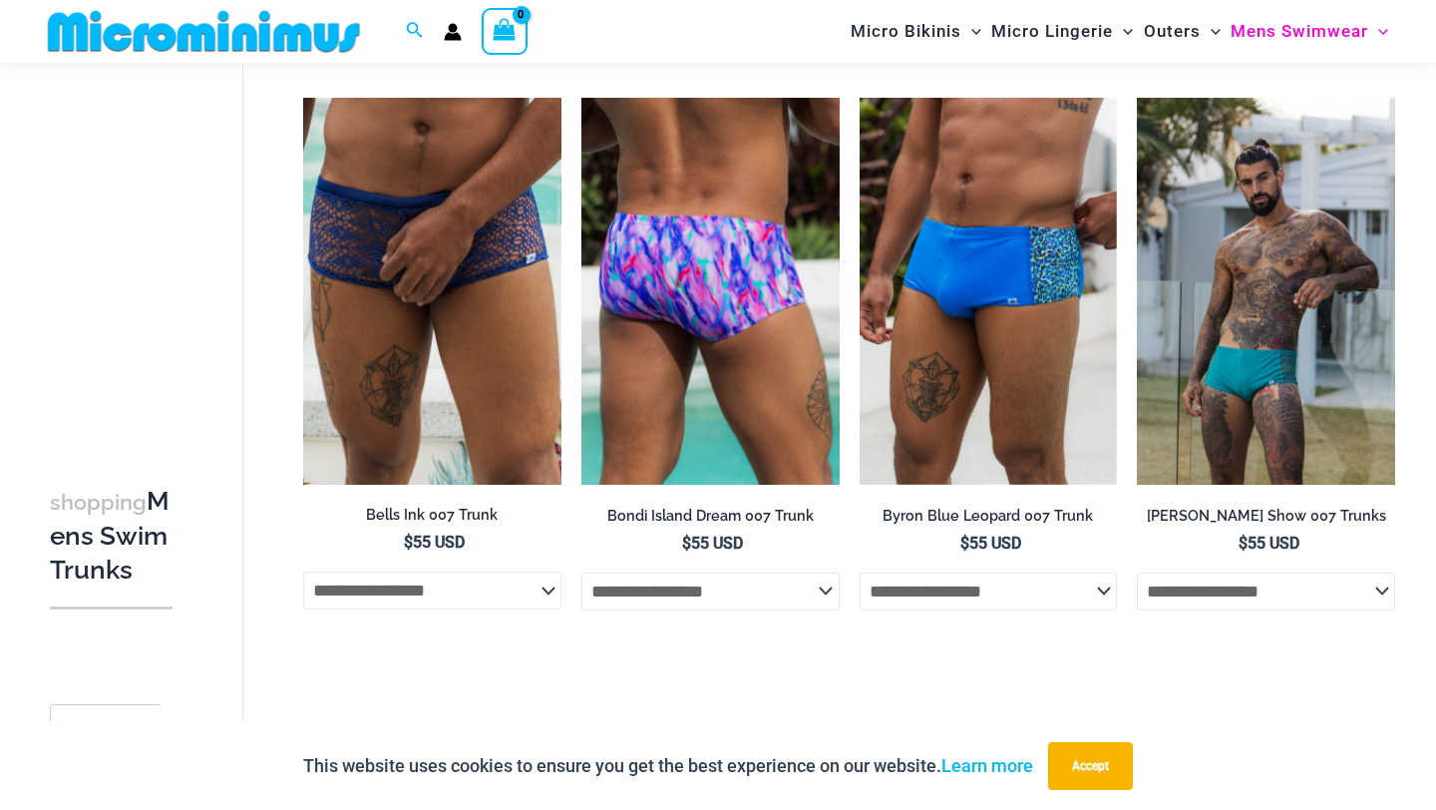
scroll to position [0, 0]
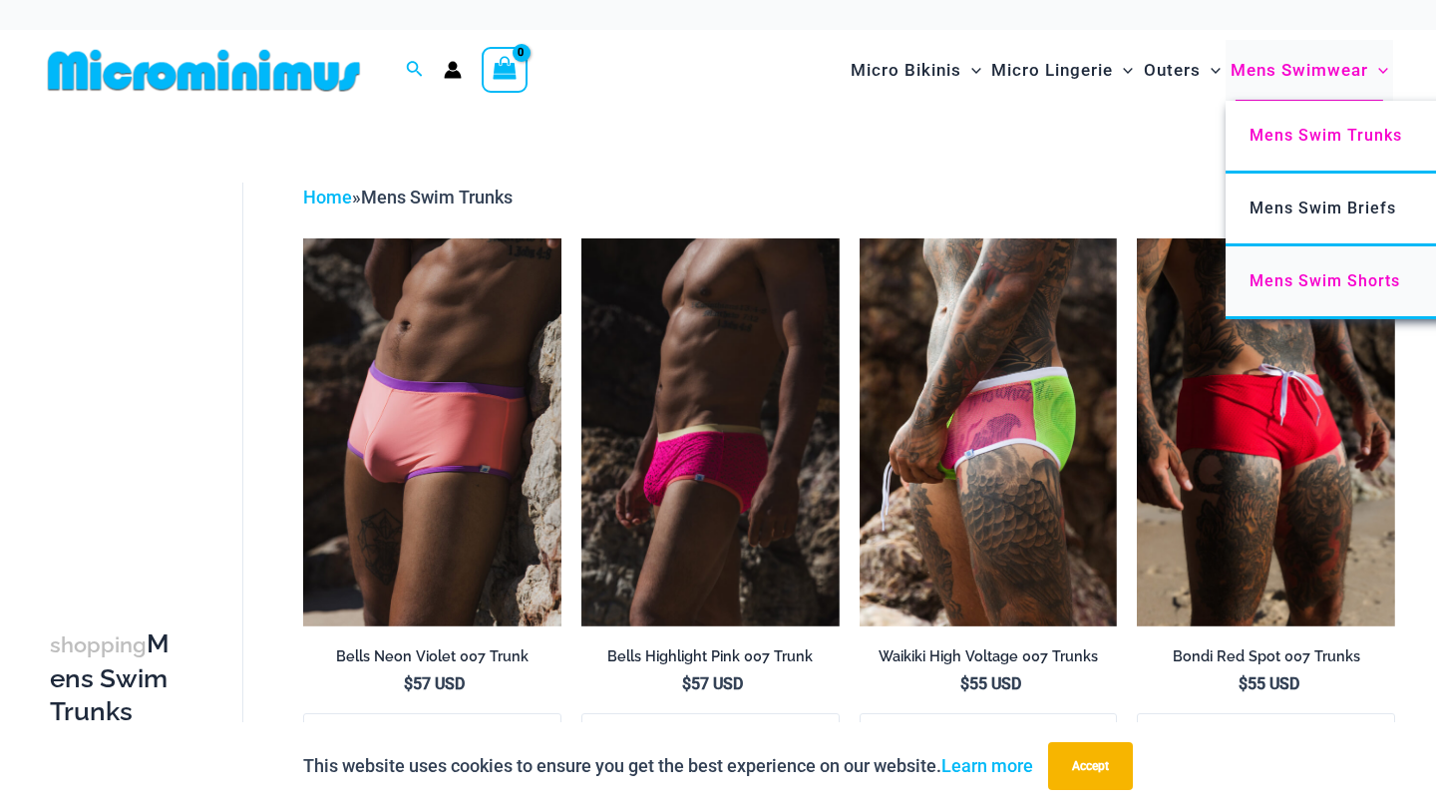
click at [1315, 289] on span "Mens Swim Shorts" at bounding box center [1324, 280] width 151 height 19
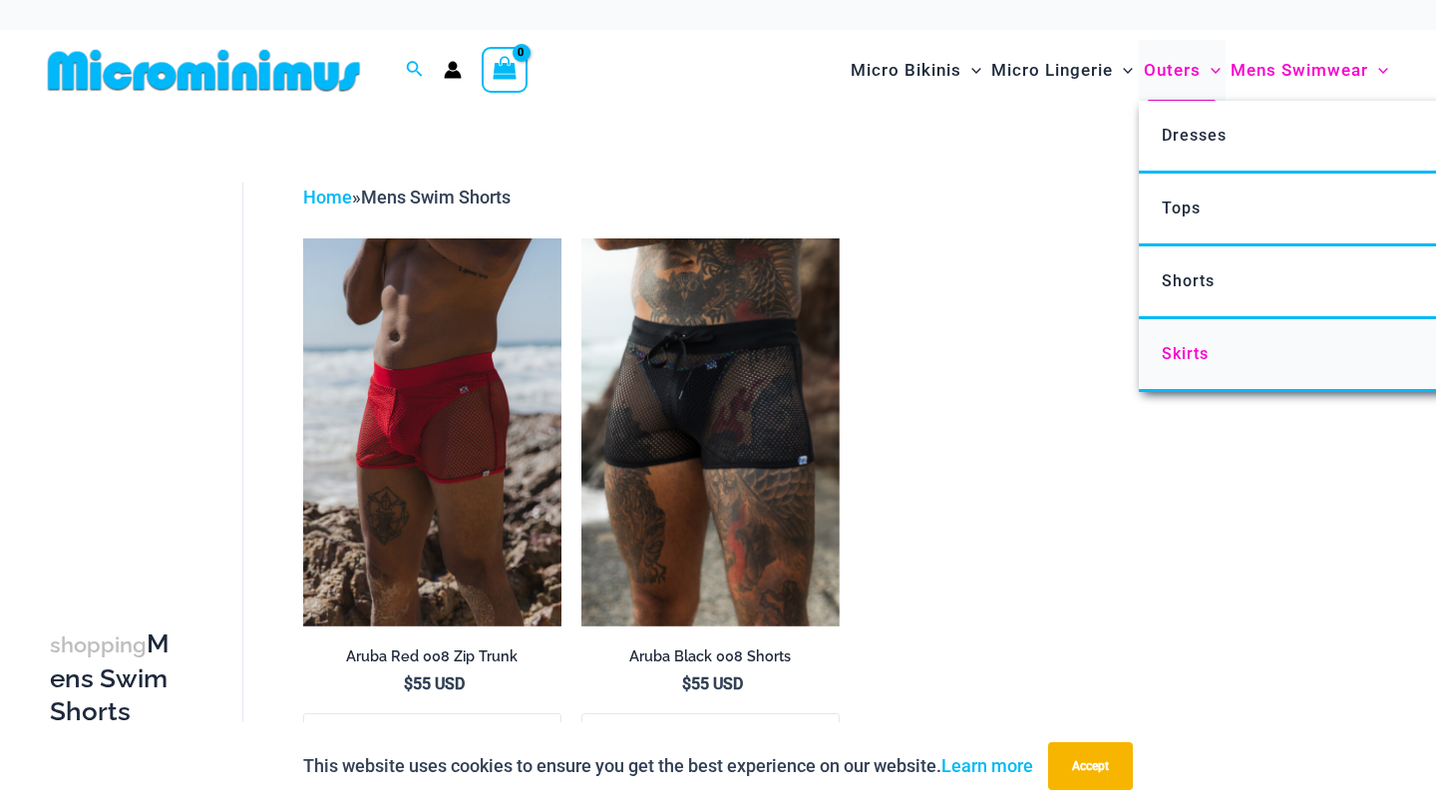
click at [1174, 358] on span "Skirts" at bounding box center [1185, 353] width 47 height 19
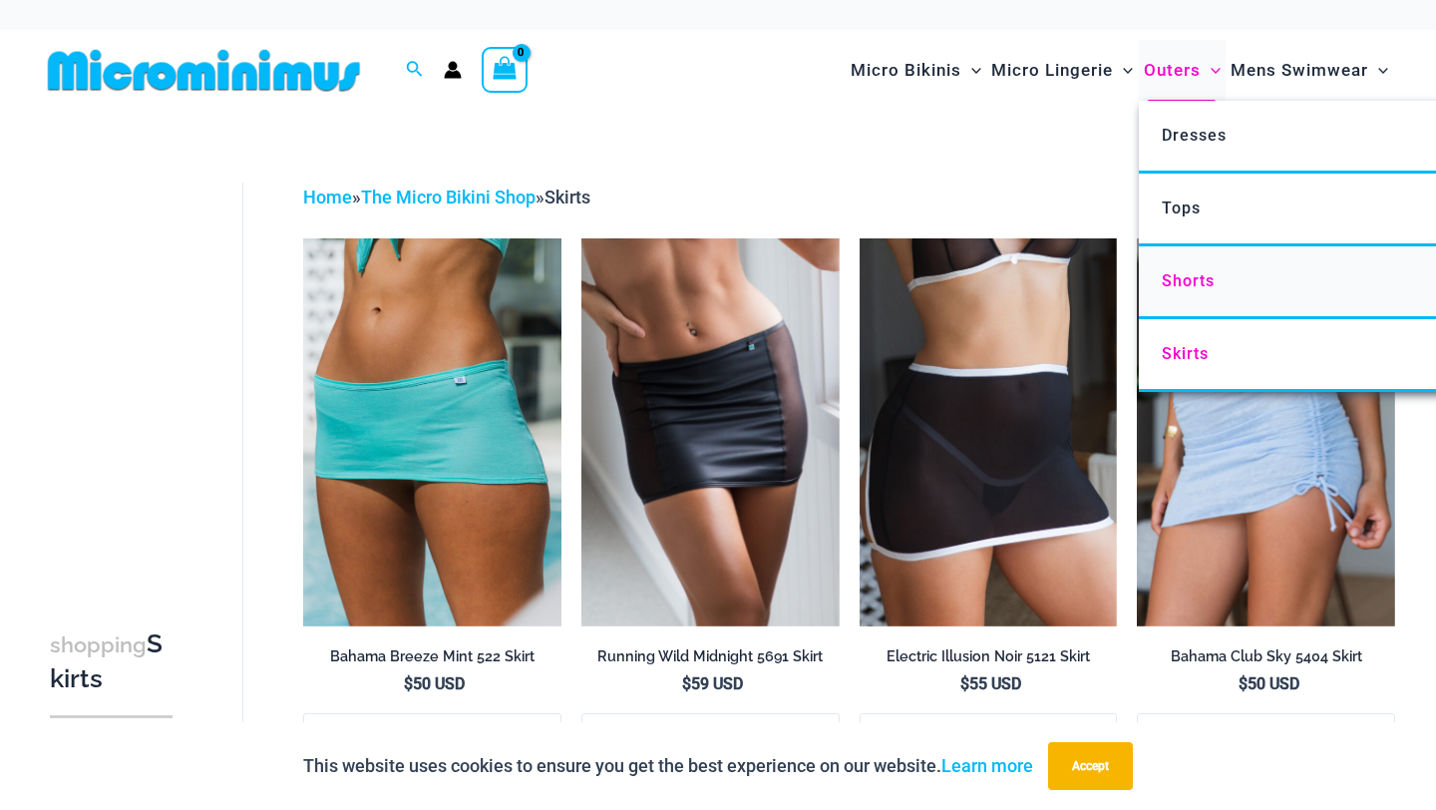
click at [1197, 266] on link "Shorts" at bounding box center [1435, 282] width 593 height 73
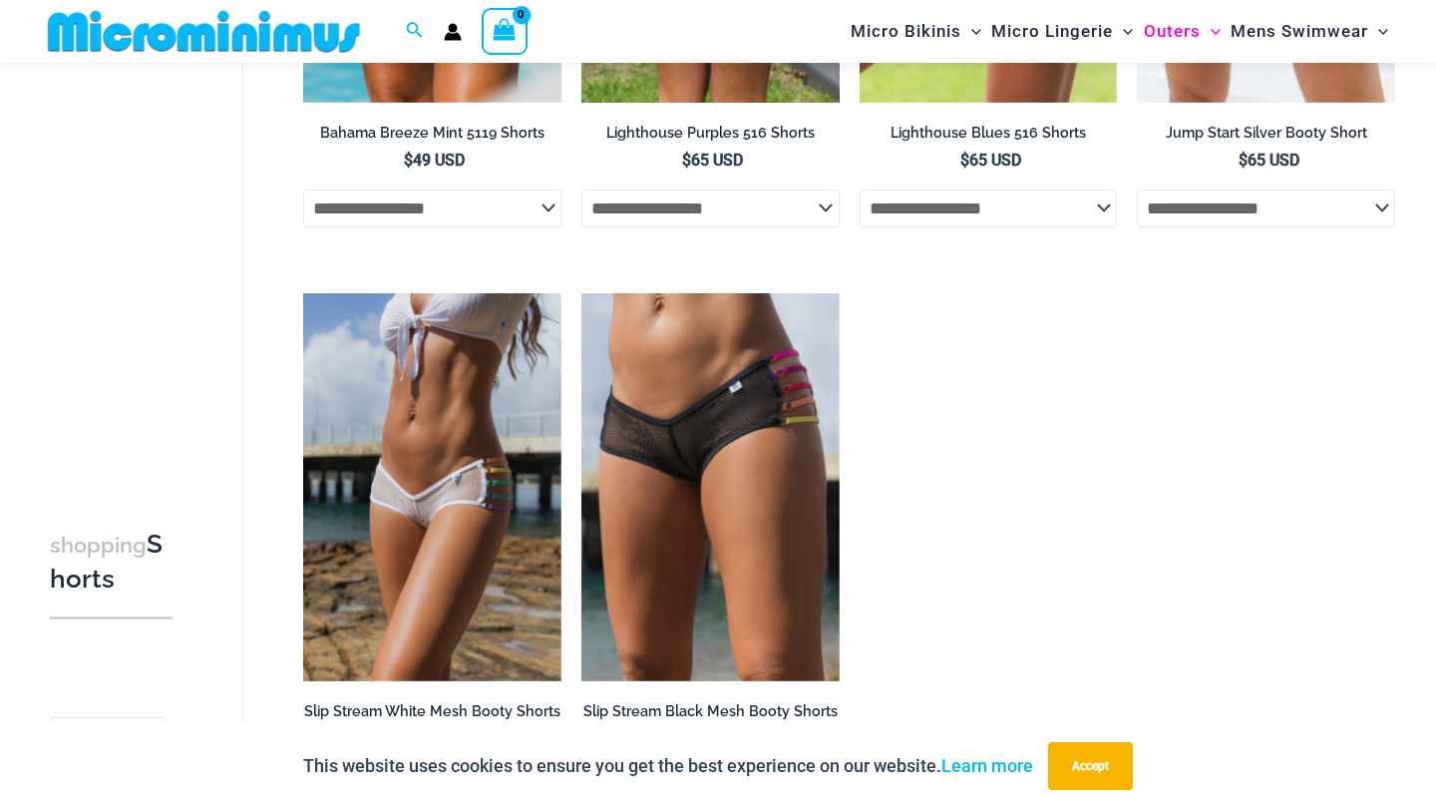
scroll to position [637, 0]
